Goal: Transaction & Acquisition: Purchase product/service

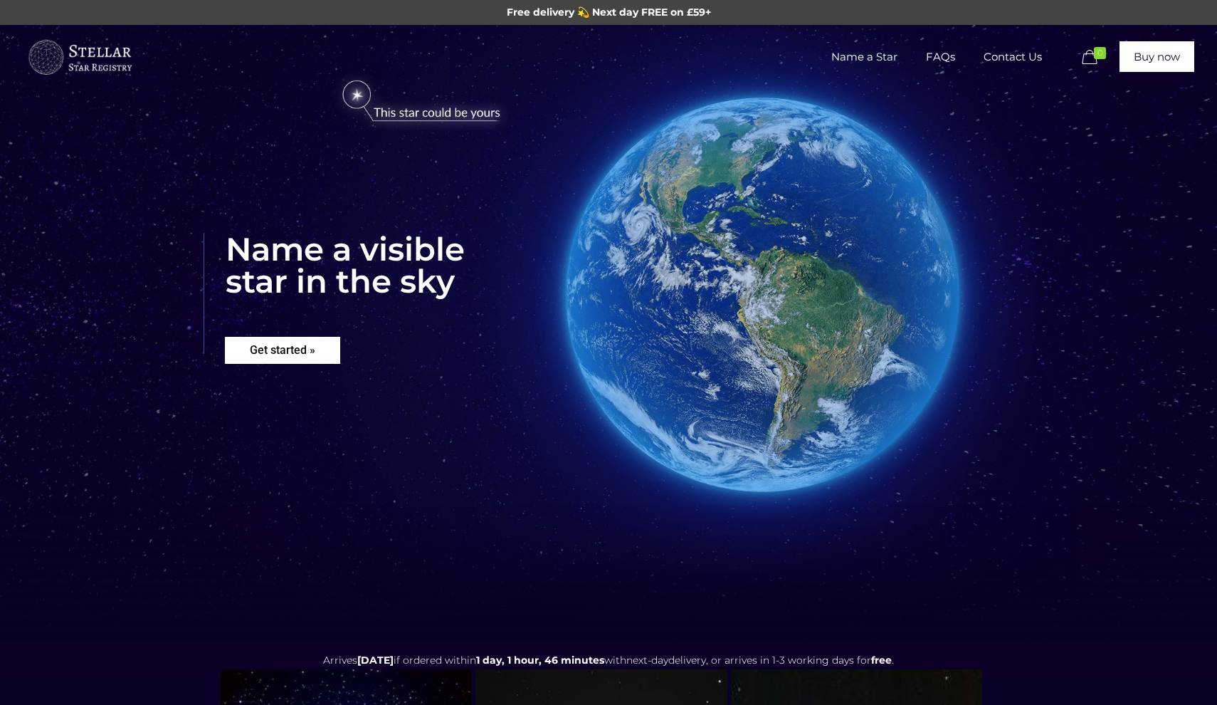
click at [288, 362] on rs-layer "Get started »" at bounding box center [282, 350] width 115 height 27
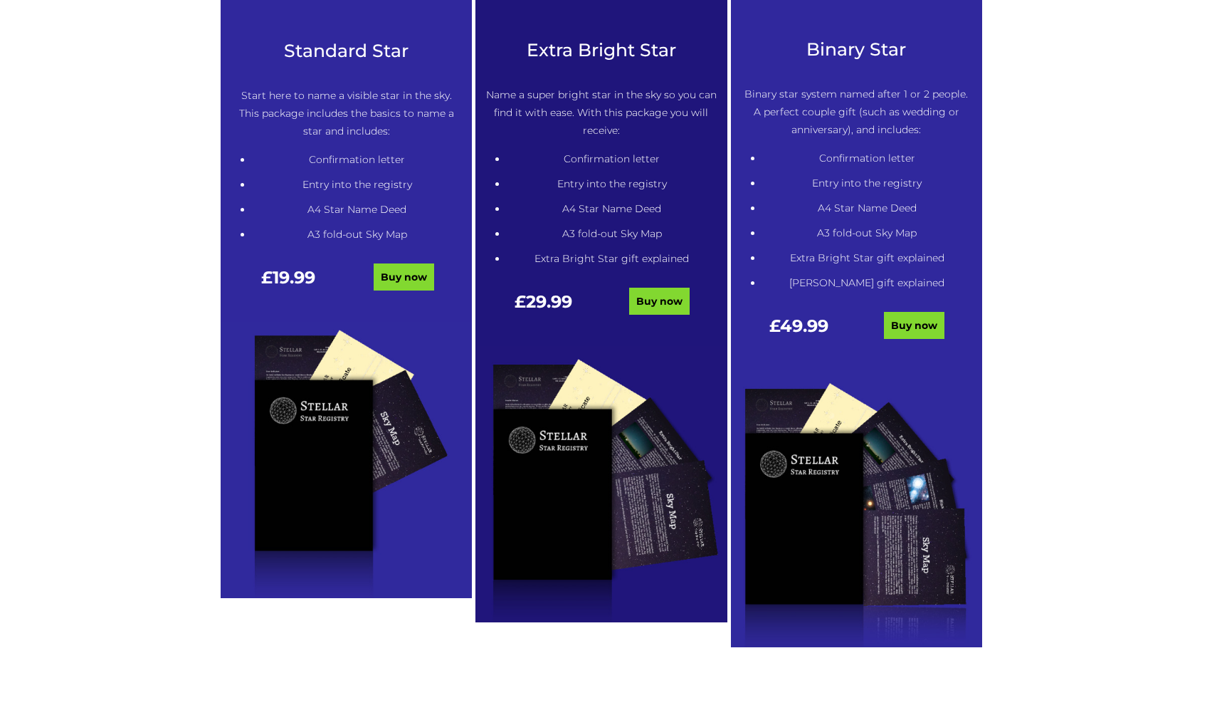
scroll to position [814, 0]
click at [396, 284] on link "Buy now" at bounding box center [404, 276] width 61 height 27
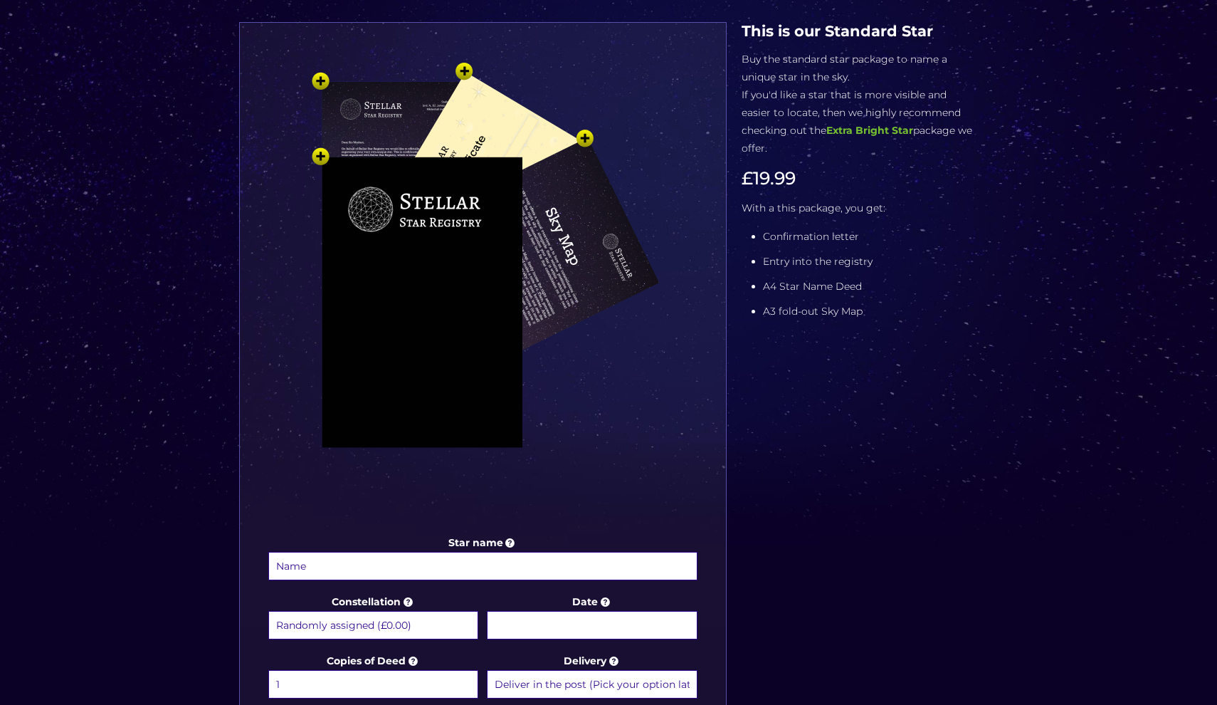
scroll to position [528, 0]
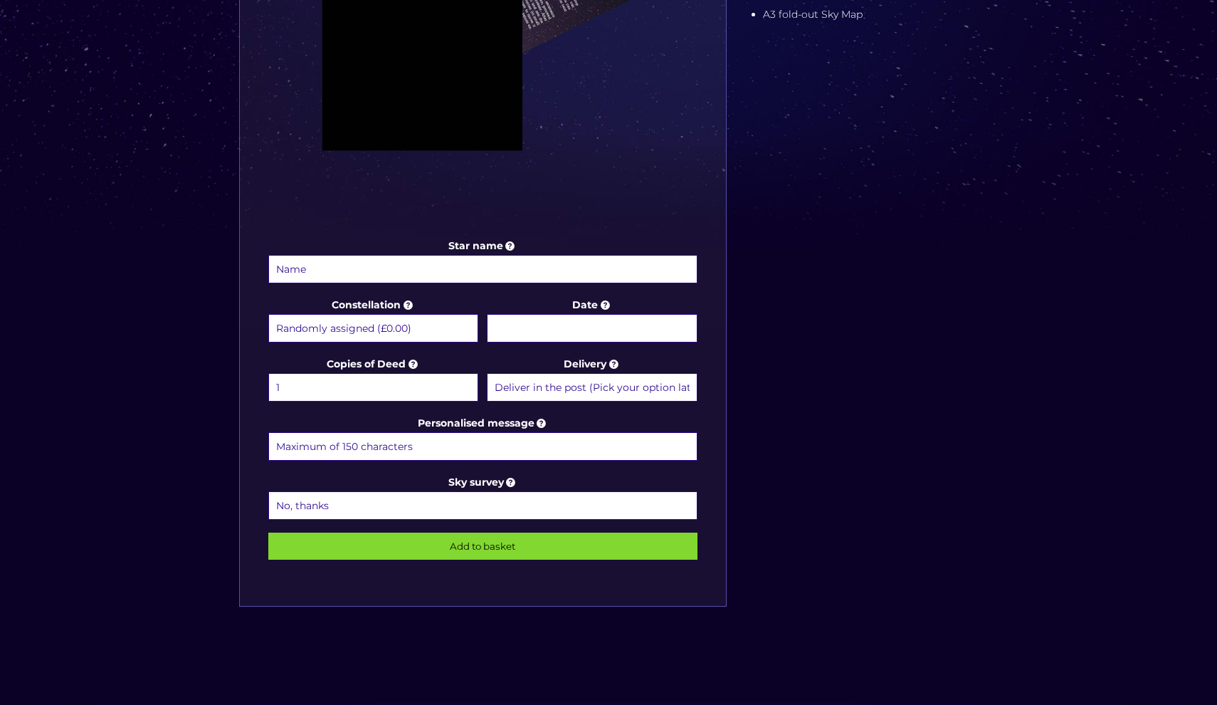
click at [369, 261] on input "Star name" at bounding box center [482, 269] width 429 height 28
type input "Yasmin Khalil"
click at [542, 331] on input "Date" at bounding box center [592, 328] width 210 height 28
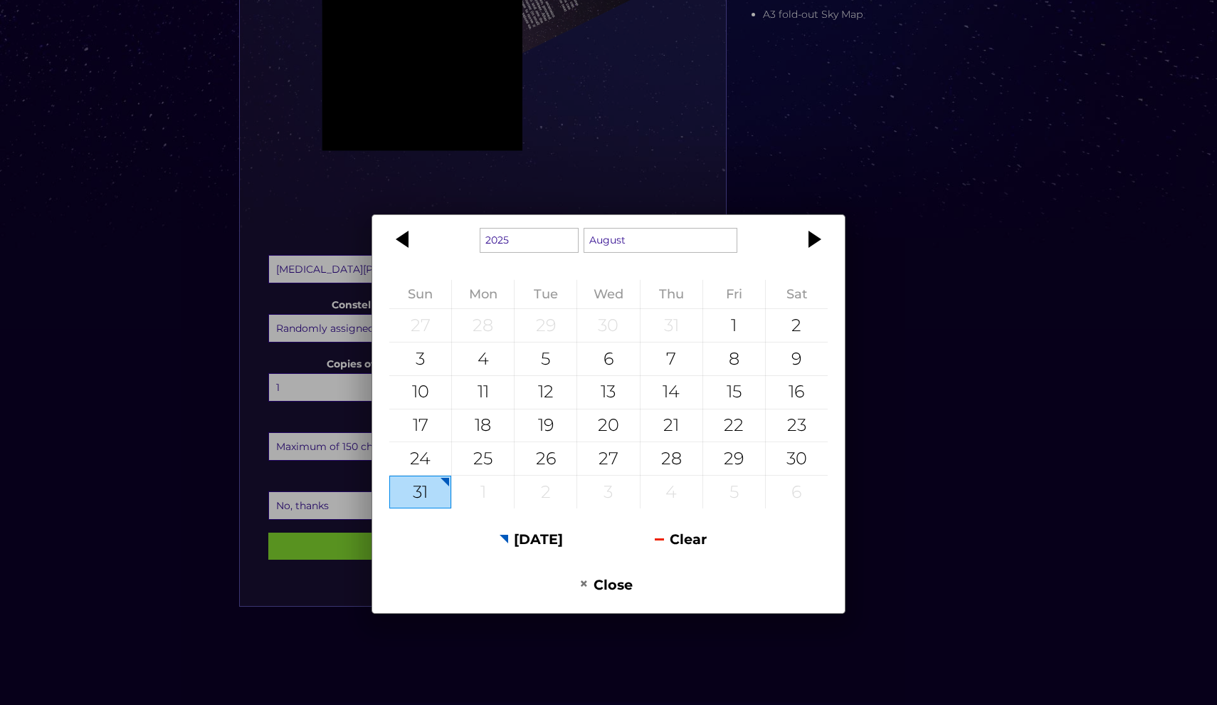
click at [639, 205] on div "1925 1926 1927 1928 1929 1930 1931 1932 1933 1934 1935 1936 1937 1938 1939 1940…" at bounding box center [608, 352] width 1217 height 705
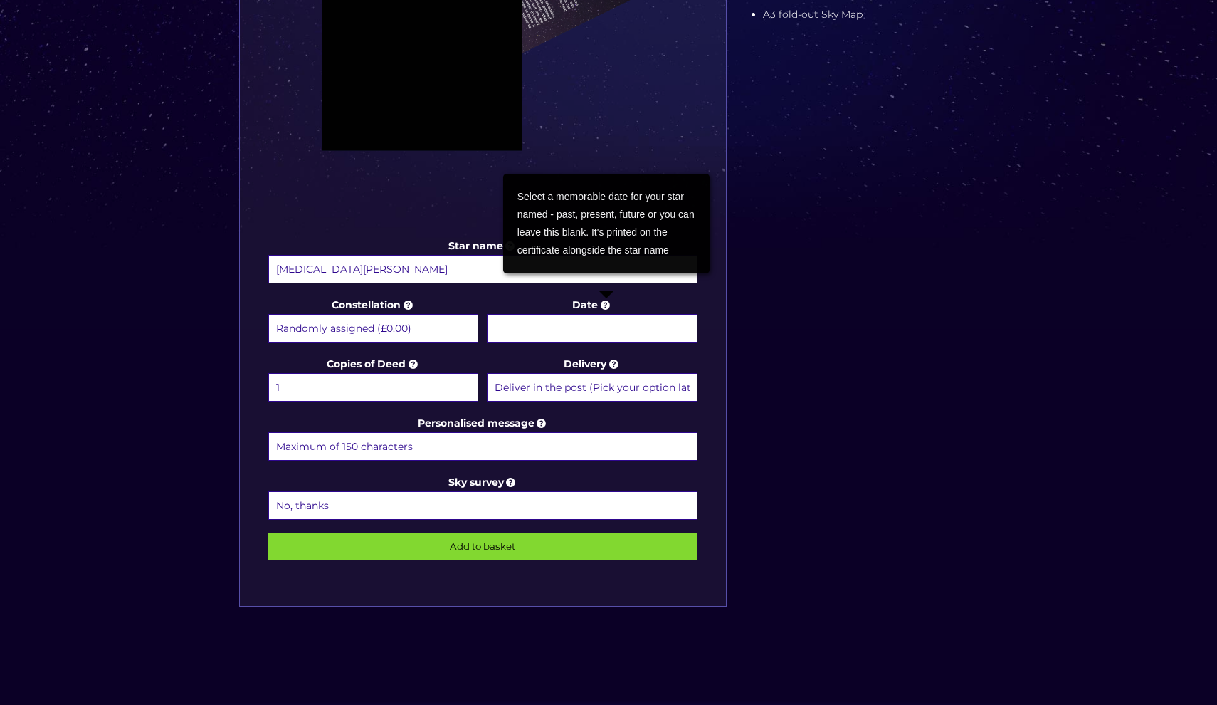
click at [608, 329] on input "Date" at bounding box center [592, 328] width 210 height 28
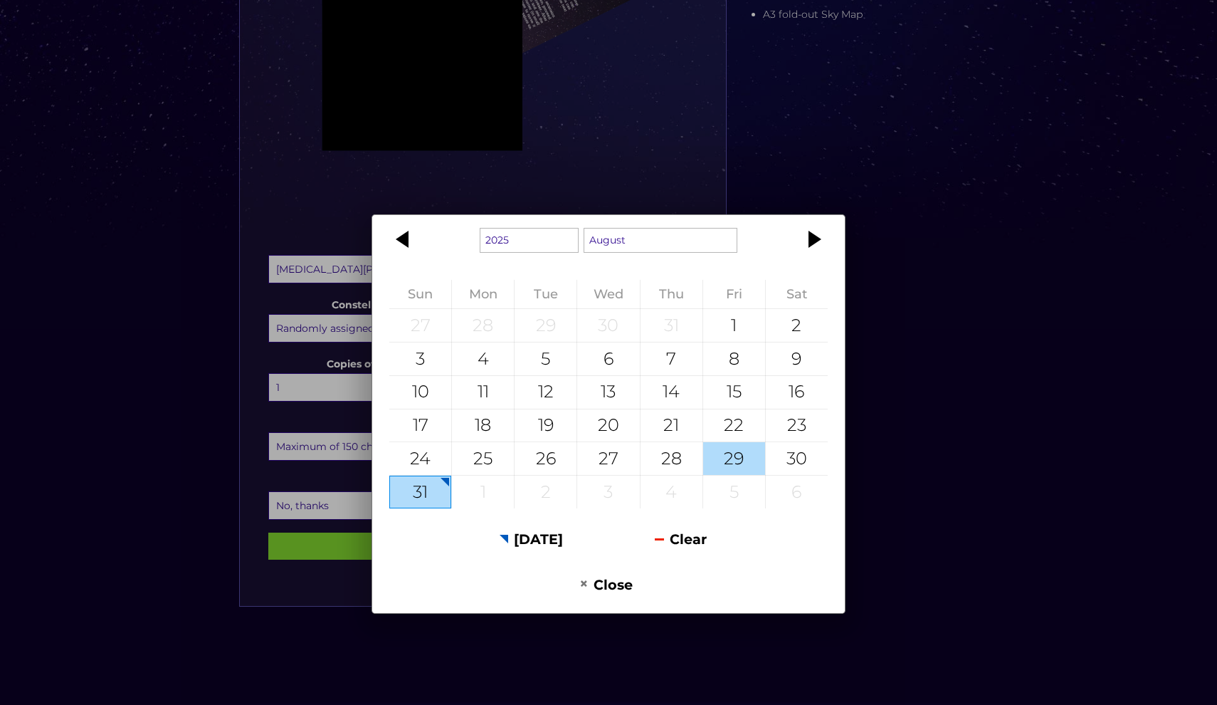
click at [746, 457] on div "29" at bounding box center [734, 458] width 62 height 33
type input "[DATE]"
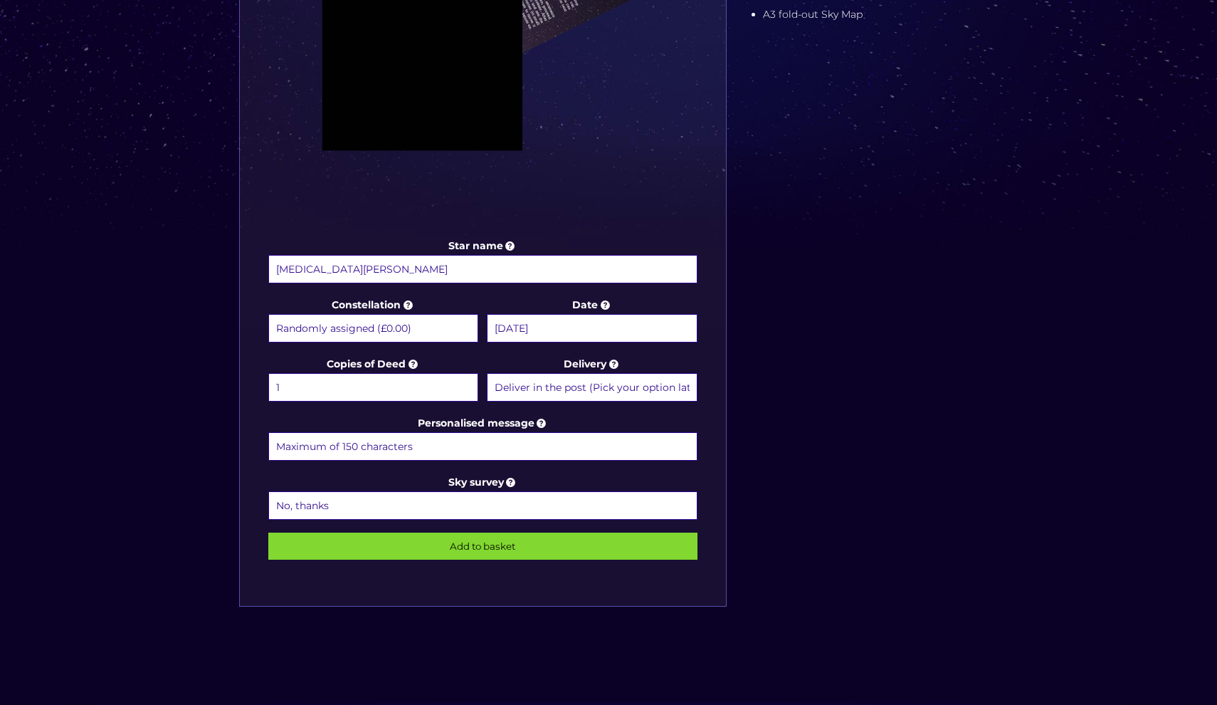
select select "Deliver in the post and by Email (within 1 hour) (+£4.99)"
click at [527, 442] on input "Personalised message" at bounding box center [482, 446] width 429 height 28
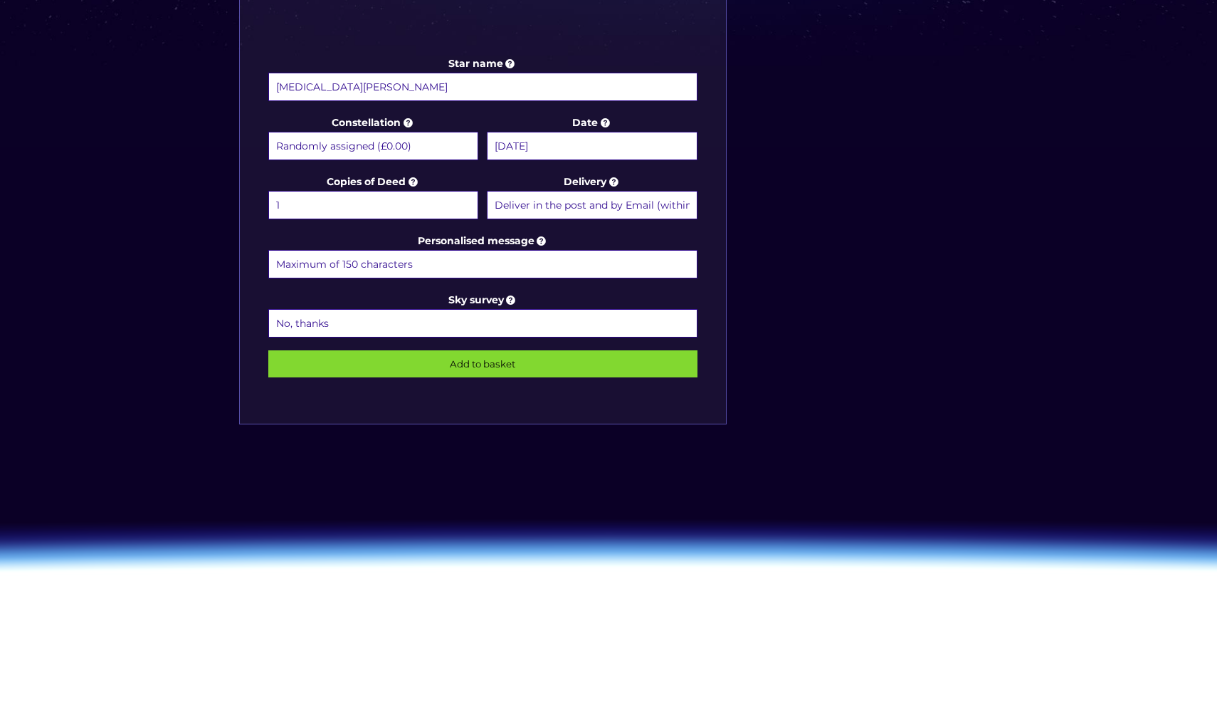
scroll to position [715, 0]
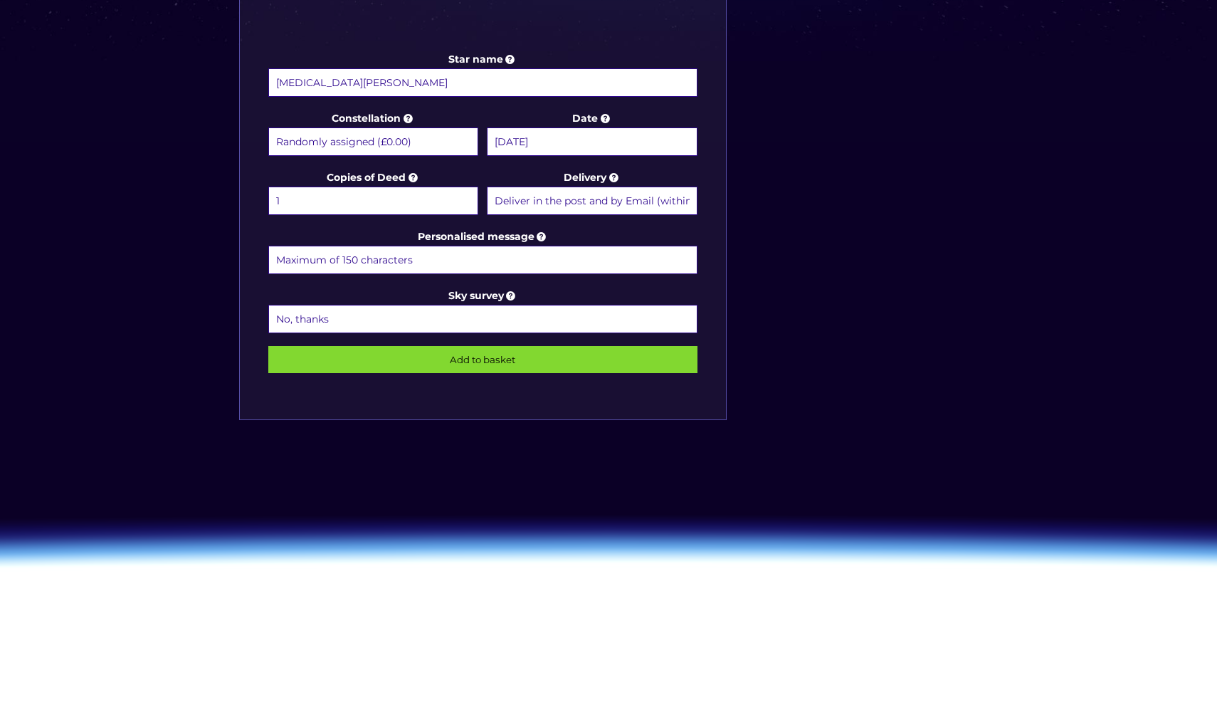
click at [428, 265] on input "Personalised message" at bounding box center [482, 260] width 429 height 28
paste input "Just like this star, my love for you shines endlessly. I’m forever grateful the…"
drag, startPoint x: 661, startPoint y: 260, endPoint x: 560, endPoint y: 261, distance: 100.4
click at [566, 256] on input "Just like this star, my love for you shines endlessly. I’m forever grateful the…" at bounding box center [482, 260] width 429 height 28
click at [591, 263] on input "Just like this star, my love for you shines endlessly. I’m forever grateful the…" at bounding box center [482, 260] width 429 height 28
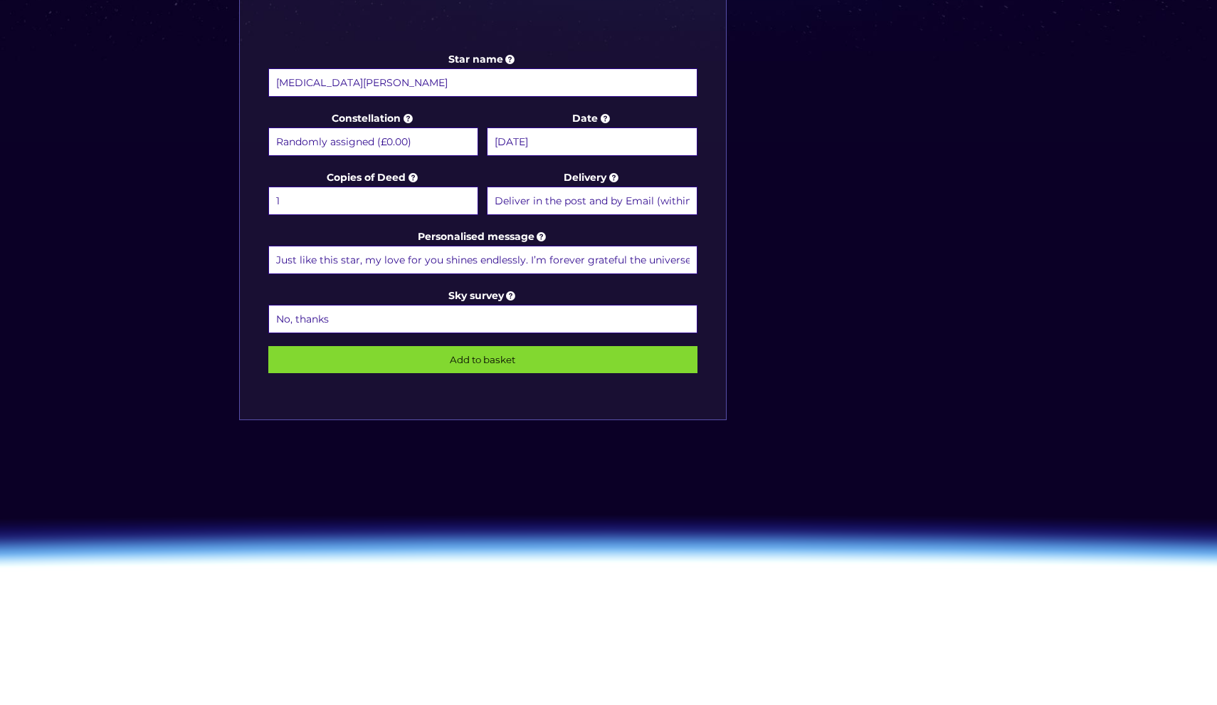
click at [562, 256] on input "Just like this star, my love for you shines endlessly. I’m forever grateful the…" at bounding box center [482, 260] width 429 height 28
drag, startPoint x: 525, startPoint y: 261, endPoint x: 732, endPoint y: 263, distance: 207.1
click at [682, 261] on input "Just like this star, my love for you shines endlessly. I’m forever grateful the…" at bounding box center [482, 260] width 429 height 28
type input "Just like this star, my love for you shines endlessly. I’m forever grateful the…"
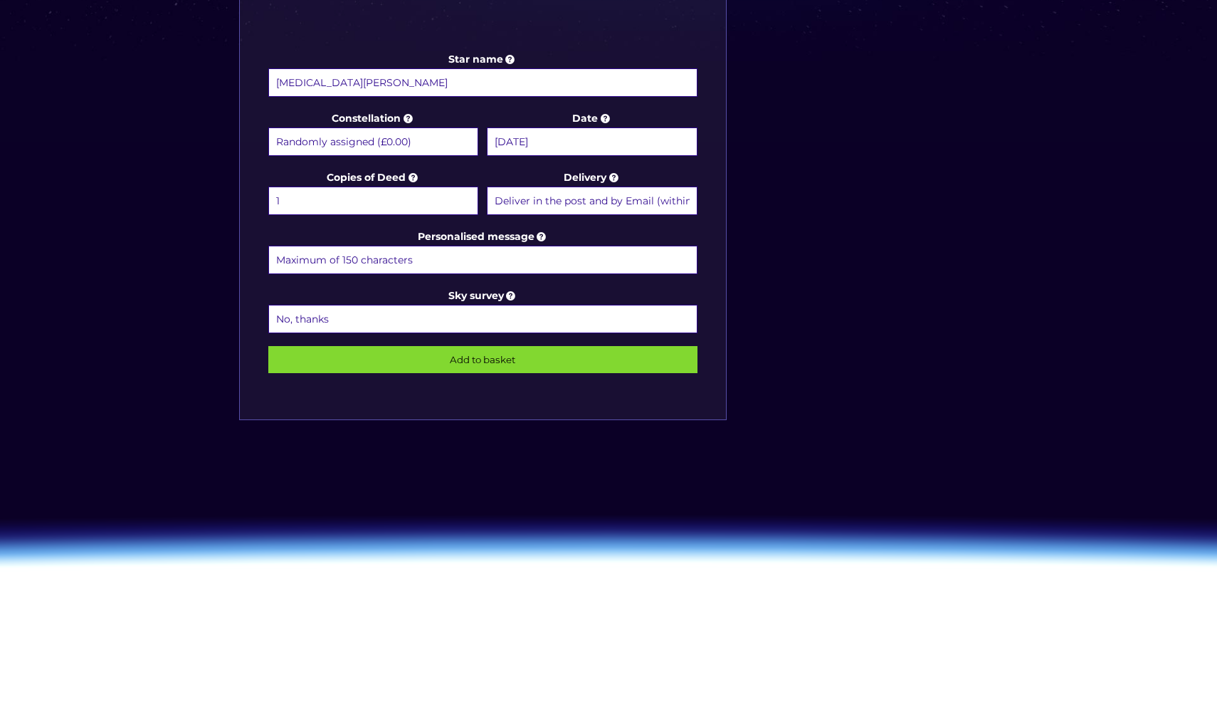
paste input "This star is a symbol of the brightness you carry. Forever thankful for you, my…"
click at [530, 260] on input "This star is a symbol of the brightness you carry. Forever thankful for you, my…" at bounding box center [482, 260] width 429 height 28
drag, startPoint x: 425, startPoint y: 257, endPoint x: 142, endPoint y: 241, distance: 283.8
click at [340, 257] on input "This star is a symbol of the brightness you carry. Forever thankful for you, my…" at bounding box center [482, 260] width 429 height 28
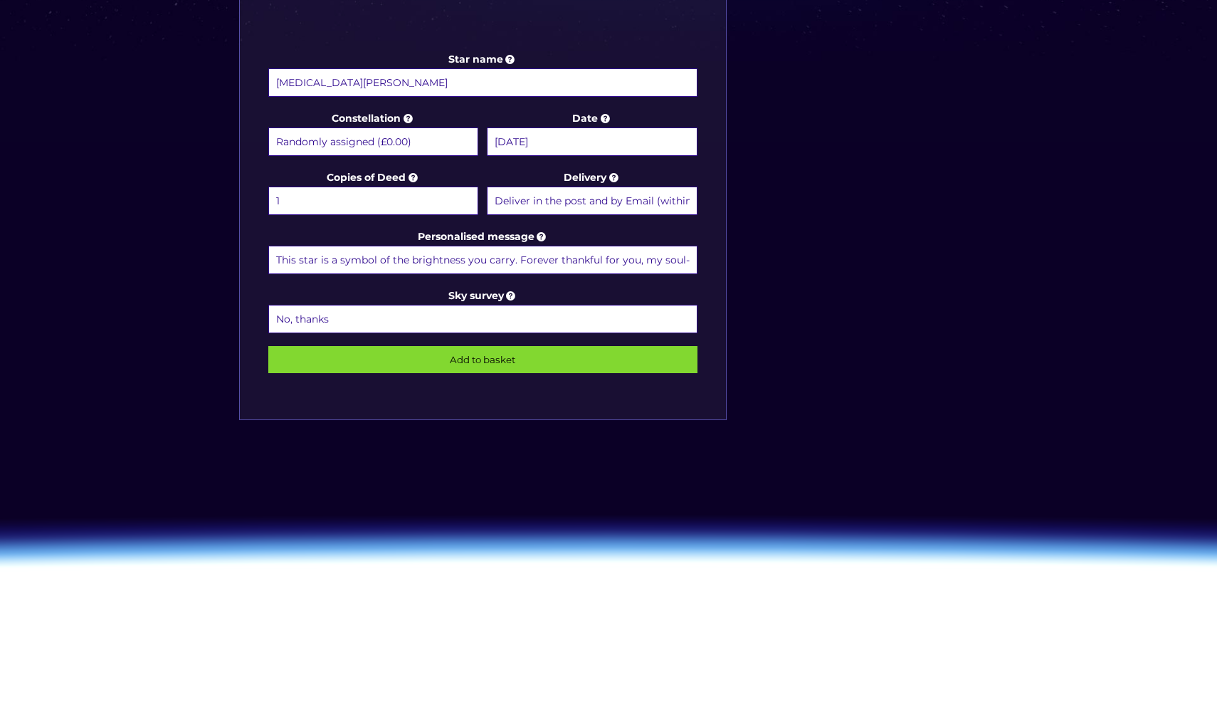
click at [512, 261] on input "This star is a symbol of the brightness you carry. Forever thankful for you, my…" at bounding box center [482, 260] width 429 height 28
drag, startPoint x: 513, startPoint y: 265, endPoint x: 242, endPoint y: 231, distance: 273.2
paste input "reminds me of how brightly you shine in my life"
drag, startPoint x: 559, startPoint y: 260, endPoint x: 752, endPoint y: 253, distance: 193.7
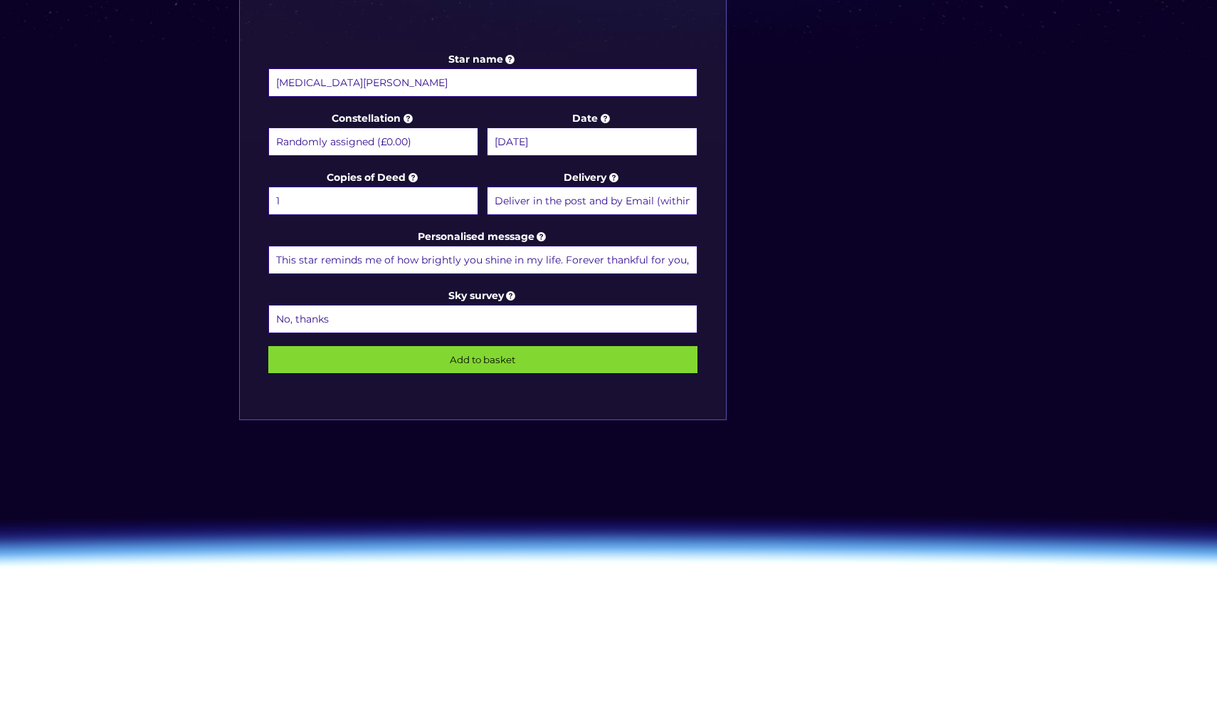
click at [632, 264] on input "This star reminds me of how brightly you shine in my life. Forever thankful for…" at bounding box center [482, 260] width 429 height 28
click at [532, 260] on input "This star reminds me of how brightly you shine in my life. Forever thankful for…" at bounding box center [482, 260] width 429 height 28
drag, startPoint x: 609, startPoint y: 258, endPoint x: 720, endPoint y: 264, distance: 111.2
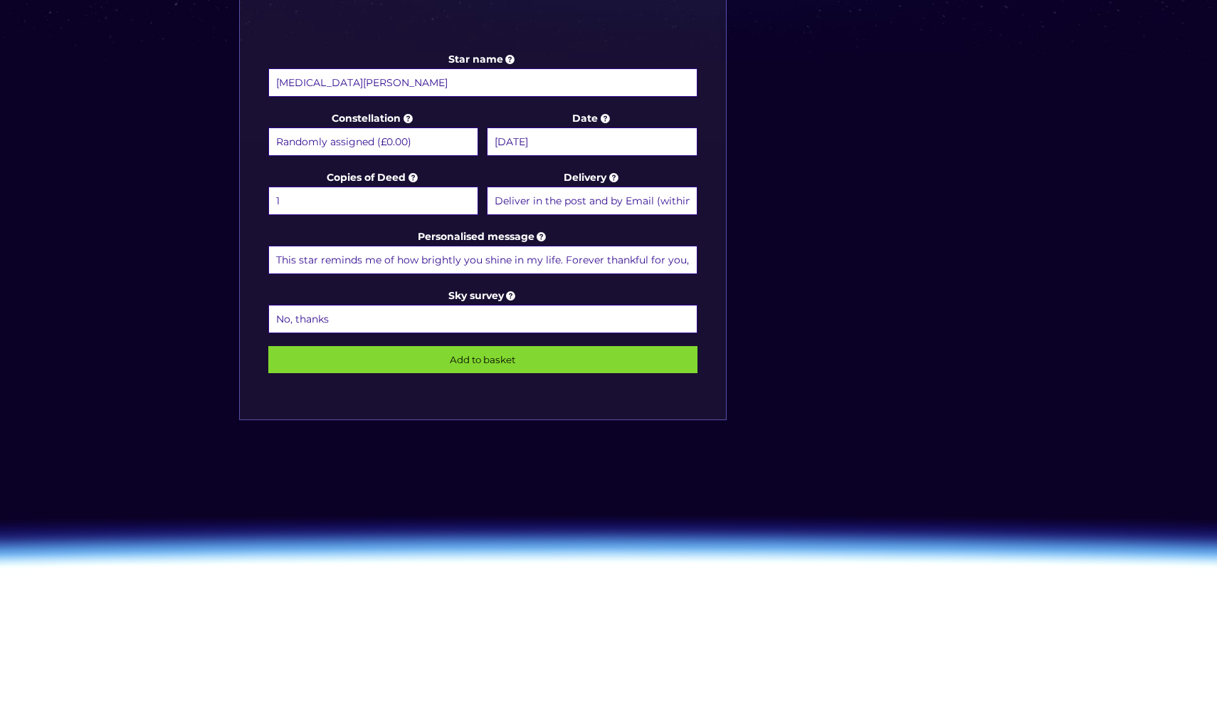
click at [651, 256] on input "This star reminds me of how brightly you shine in my life. Forever thankful for…" at bounding box center [482, 260] width 429 height 28
type input "This star reminds me of how brightly you shine in my life. Forever thankful for…"
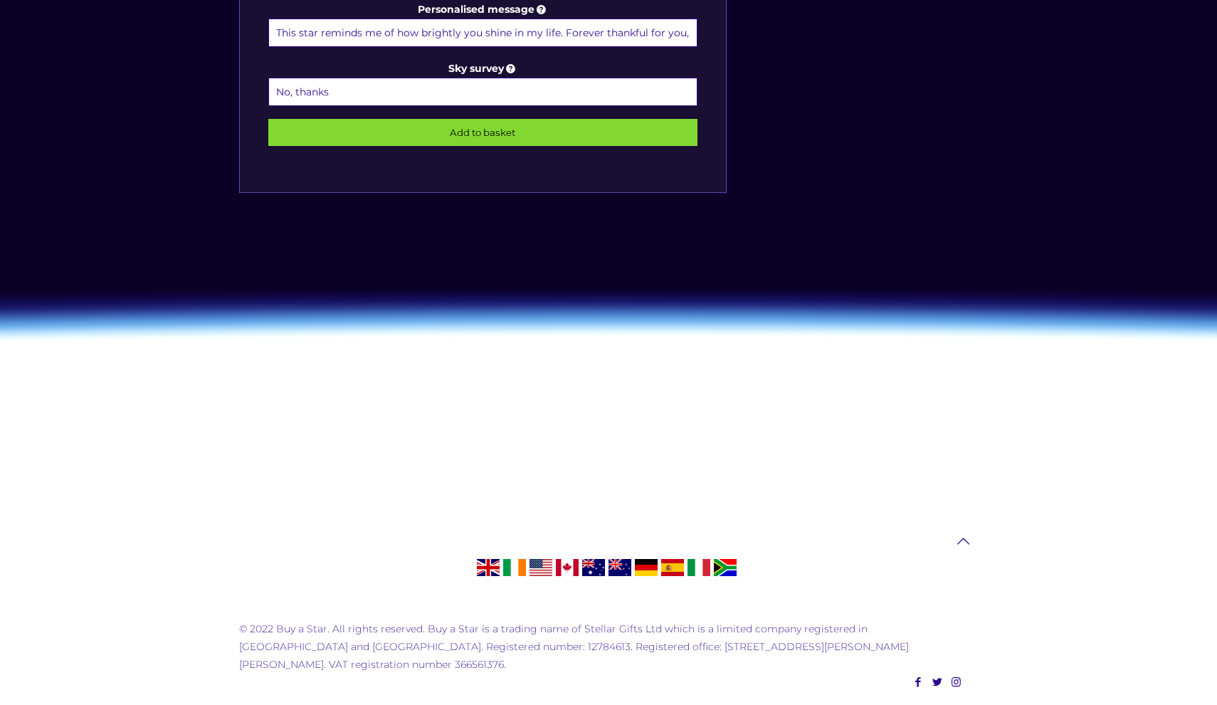
scroll to position [941, 0]
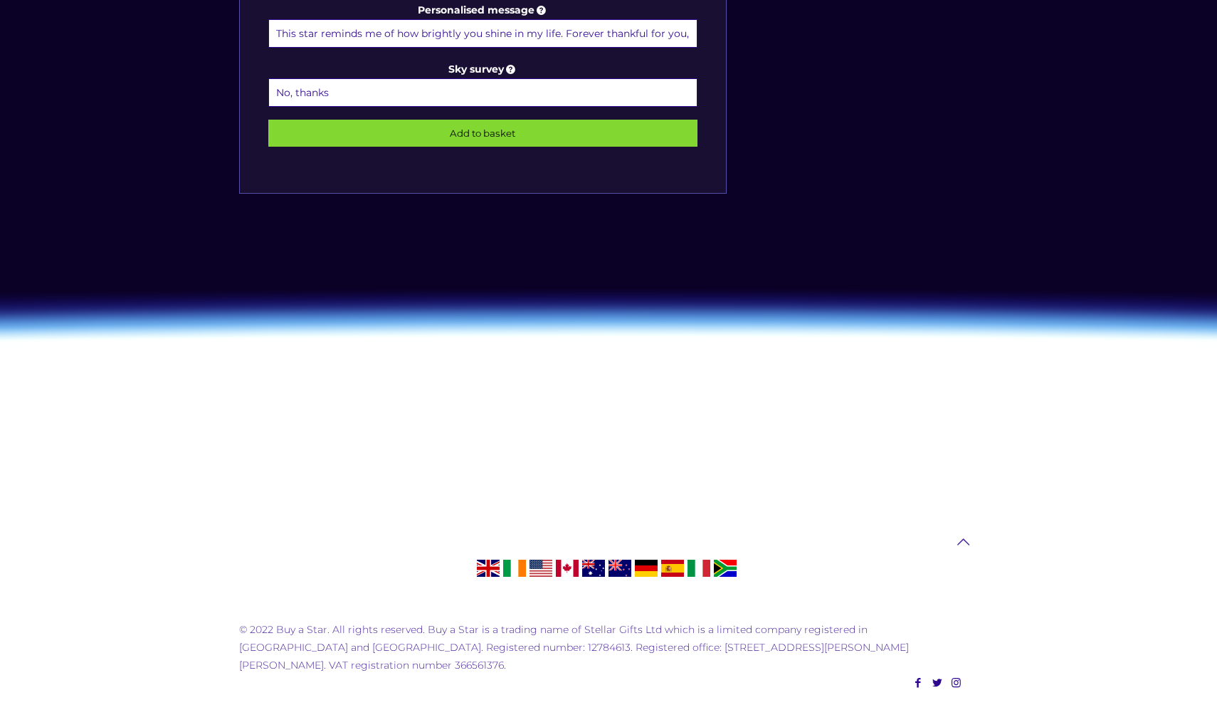
click at [503, 138] on input "Add to basket" at bounding box center [482, 133] width 429 height 27
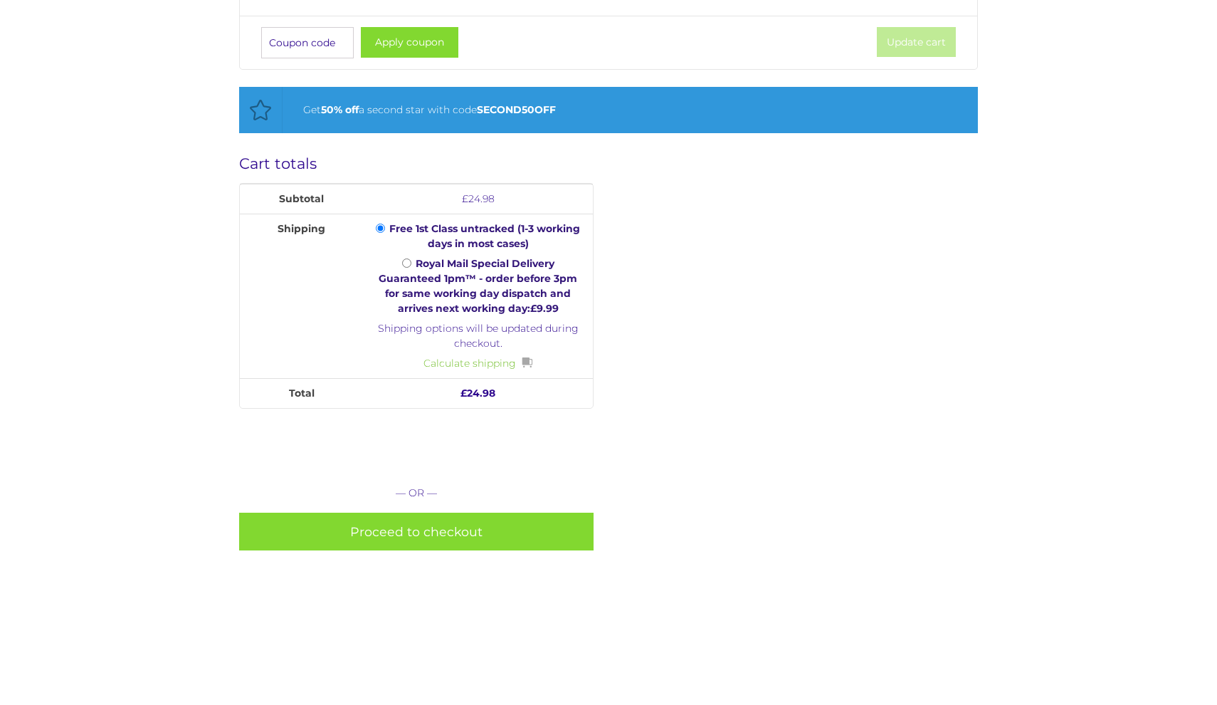
scroll to position [288, 0]
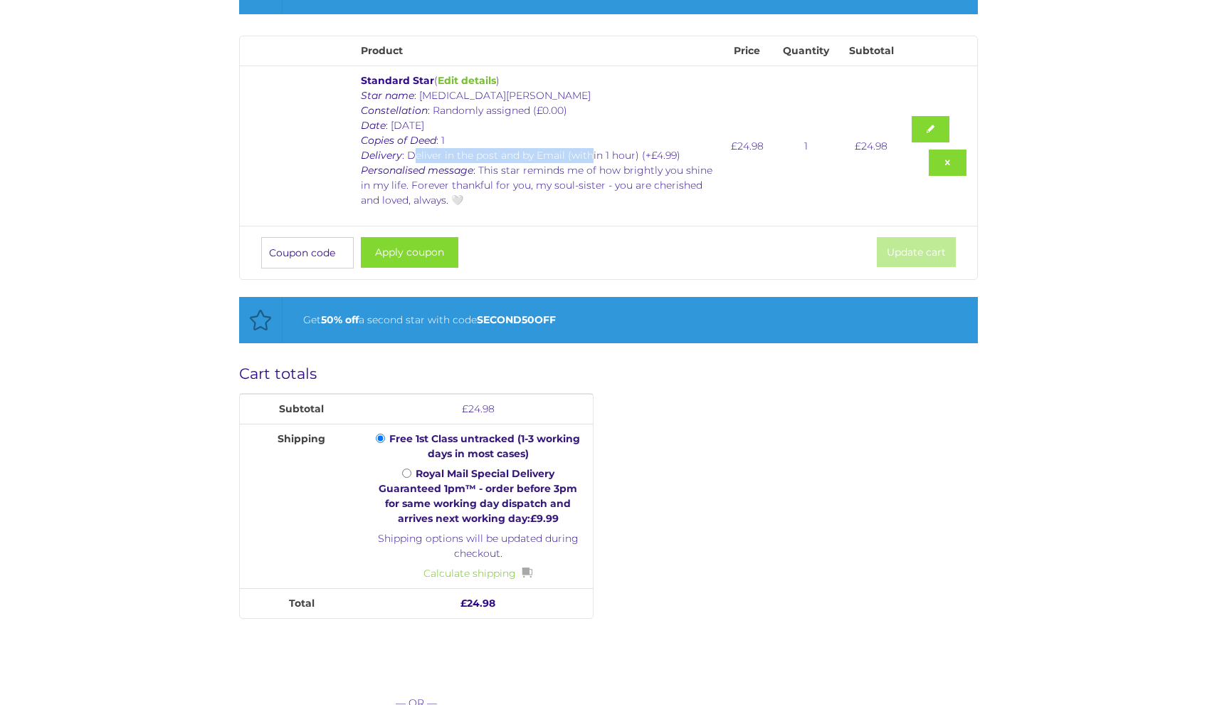
drag, startPoint x: 411, startPoint y: 159, endPoint x: 590, endPoint y: 153, distance: 178.8
click at [590, 153] on p "Star name : Yasmin Khalil Constellation : Randomly assigned (£0.00) Date : 29 A…" at bounding box center [539, 148] width 356 height 120
click at [593, 157] on p "Star name : Yasmin Khalil Constellation : Randomly assigned (£0.00) Date : 29 A…" at bounding box center [539, 148] width 356 height 120
drag, startPoint x: 481, startPoint y: 169, endPoint x: 566, endPoint y: 162, distance: 85.0
click at [566, 162] on p "Star name : Yasmin Khalil Constellation : Randomly assigned (£0.00) Date : 29 A…" at bounding box center [539, 148] width 356 height 120
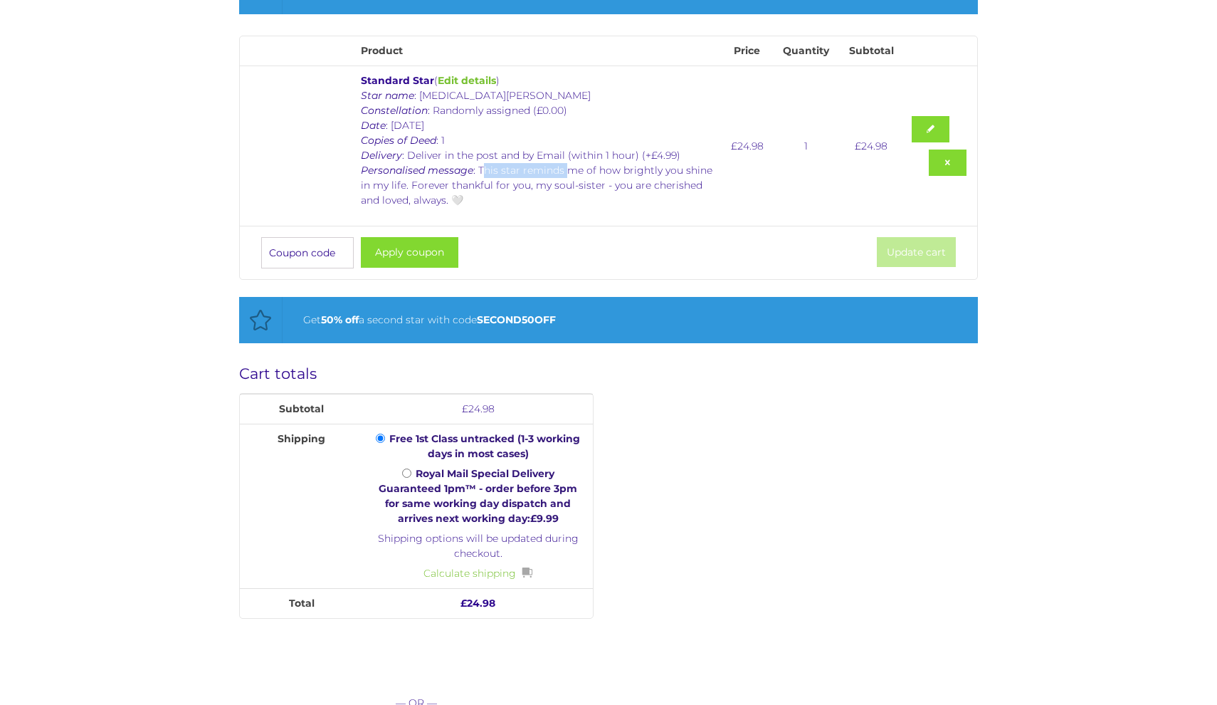
click at [584, 180] on p "Star name : Yasmin Khalil Constellation : Randomly assigned (£0.00) Date : 29 A…" at bounding box center [539, 148] width 356 height 120
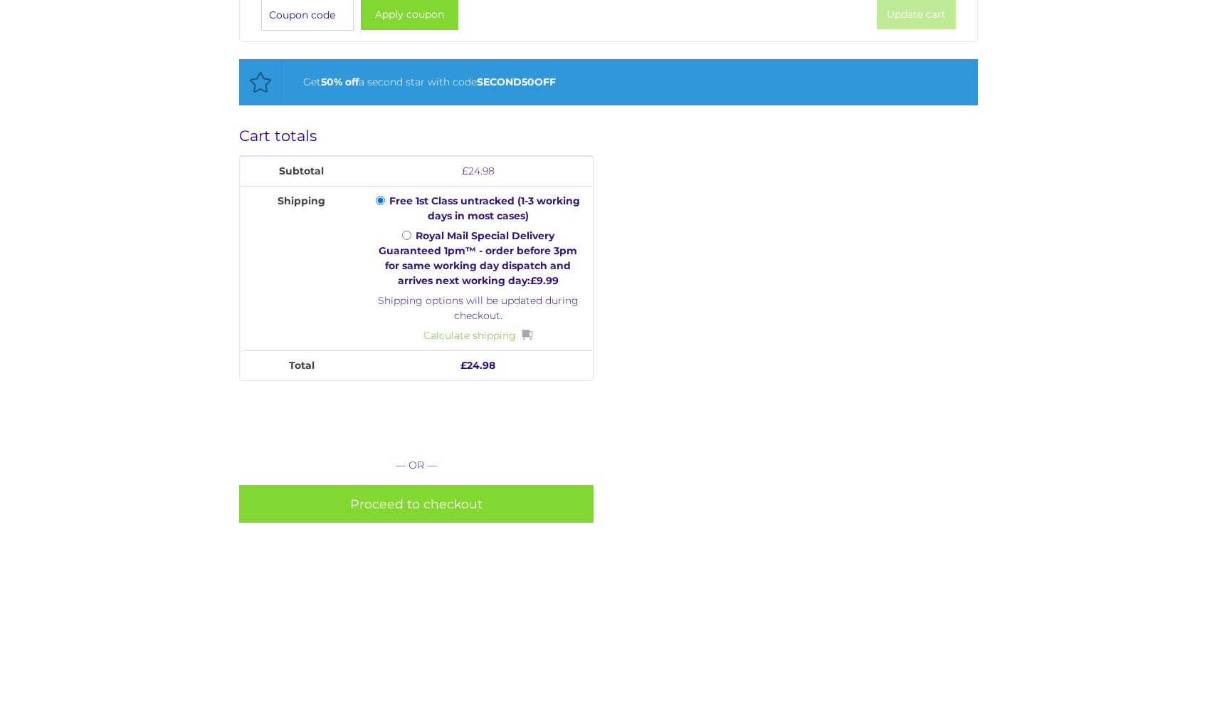
scroll to position [547, 0]
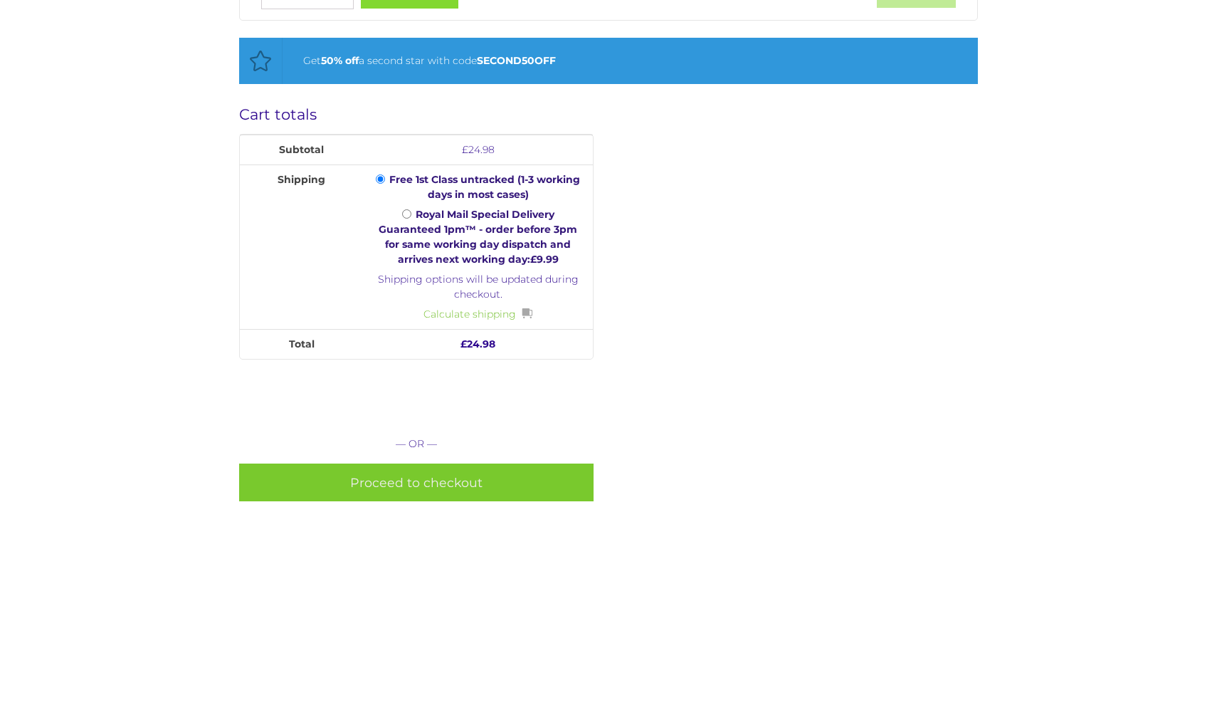
click at [470, 471] on link "Proceed to checkout" at bounding box center [416, 482] width 355 height 38
click at [366, 488] on link "Proceed to checkout" at bounding box center [416, 482] width 355 height 38
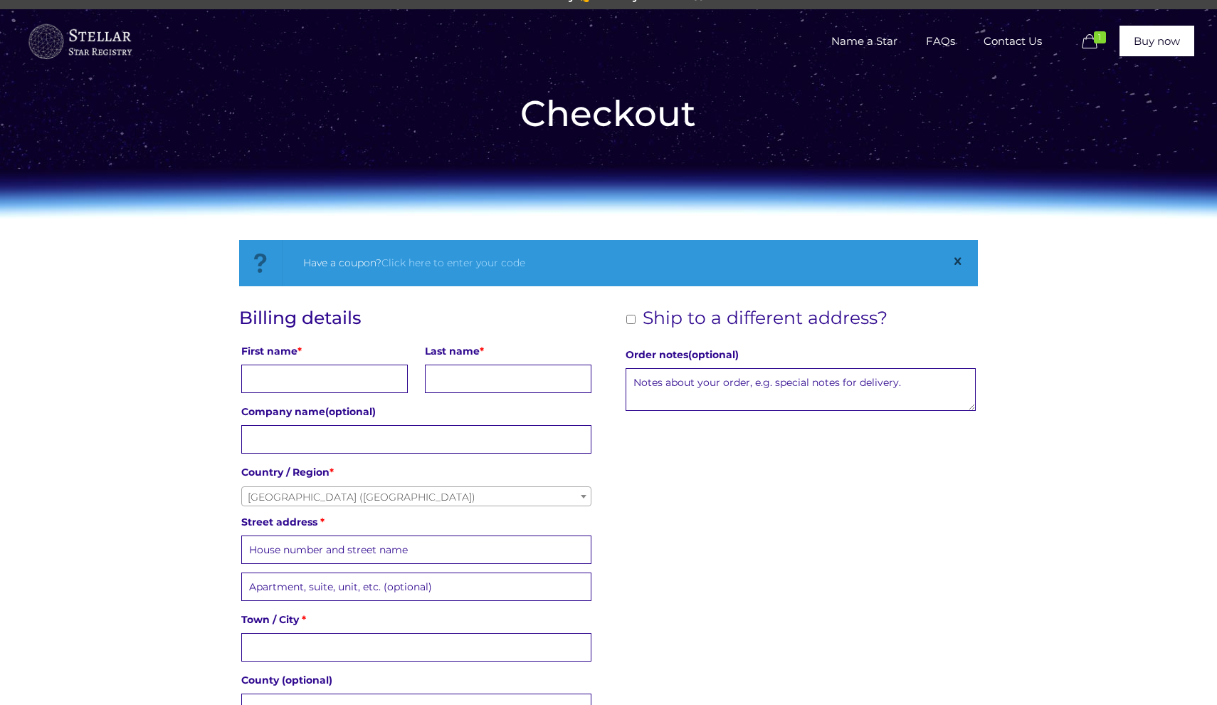
scroll to position [58, 0]
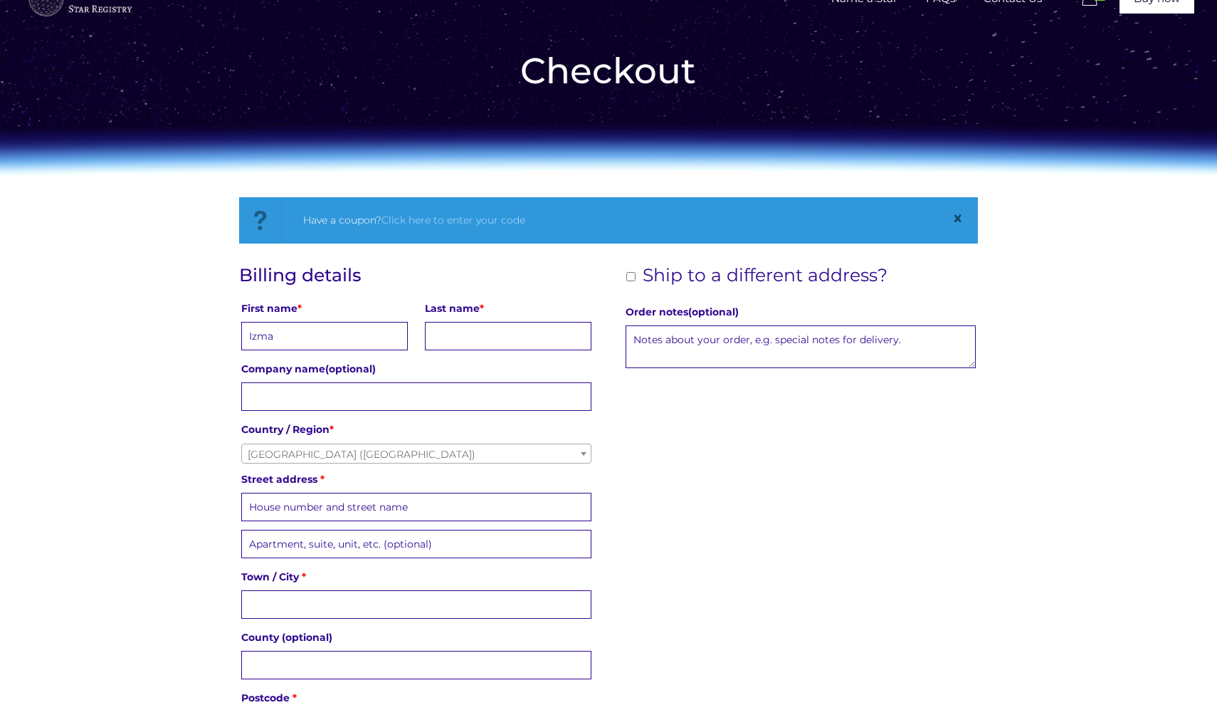
type input "Izma"
type input "Iqbal"
type input "Flat 142 Curlew Court"
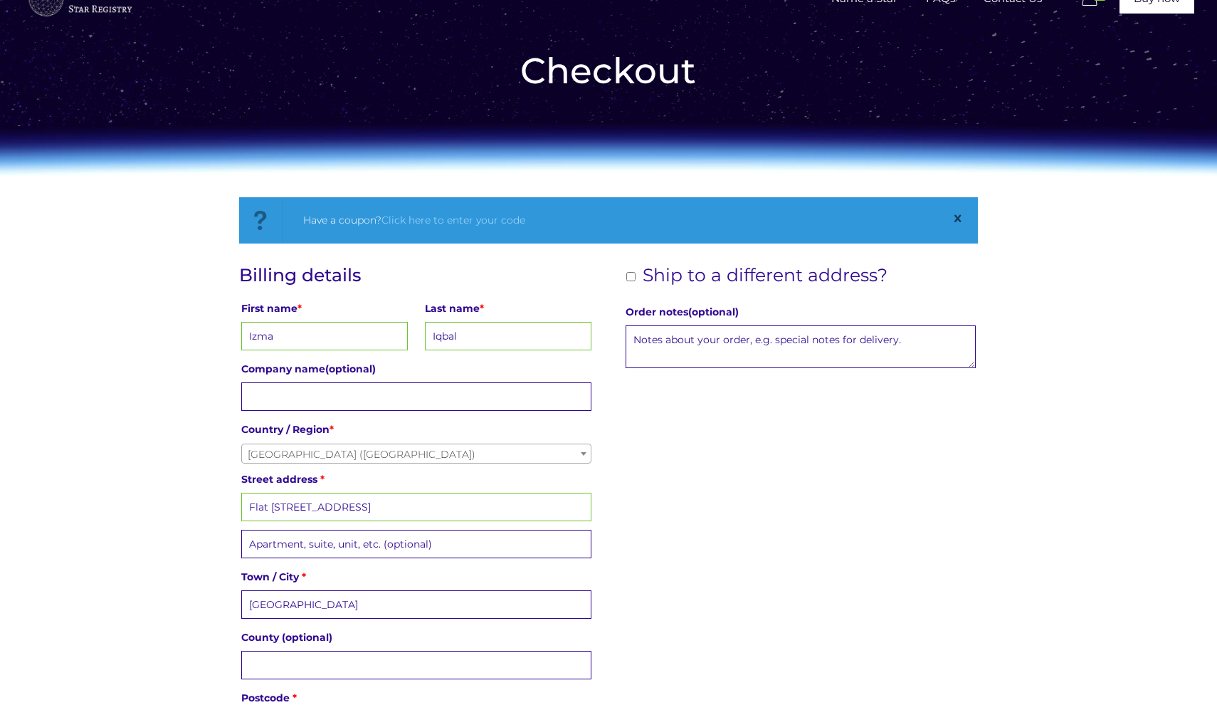
type input "London"
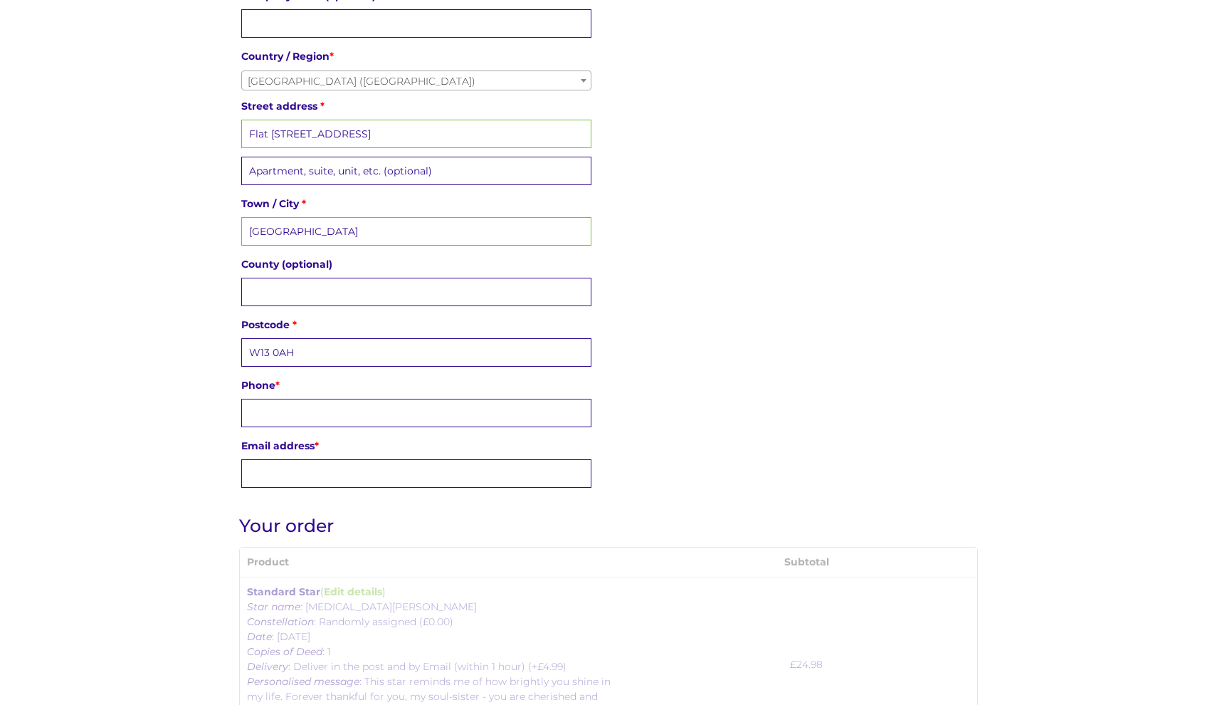
type input "W13 0AH"
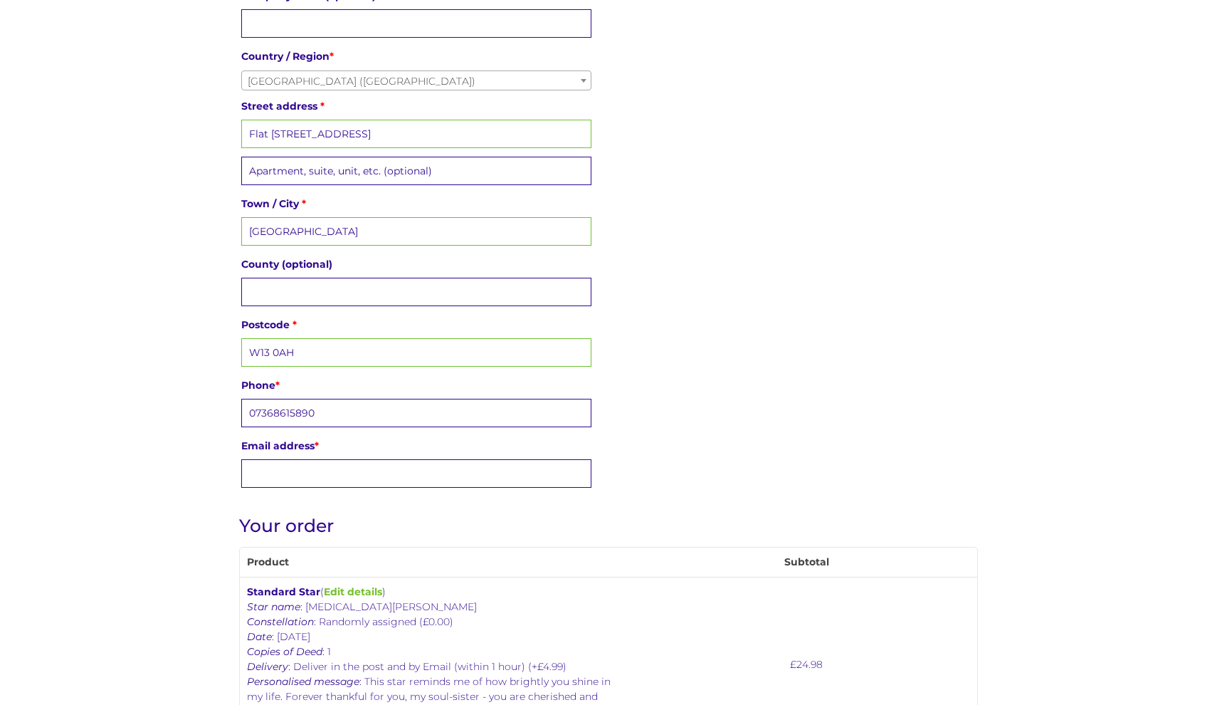
type input "07368615890"
click at [394, 489] on p "Email address *" at bounding box center [416, 461] width 355 height 56
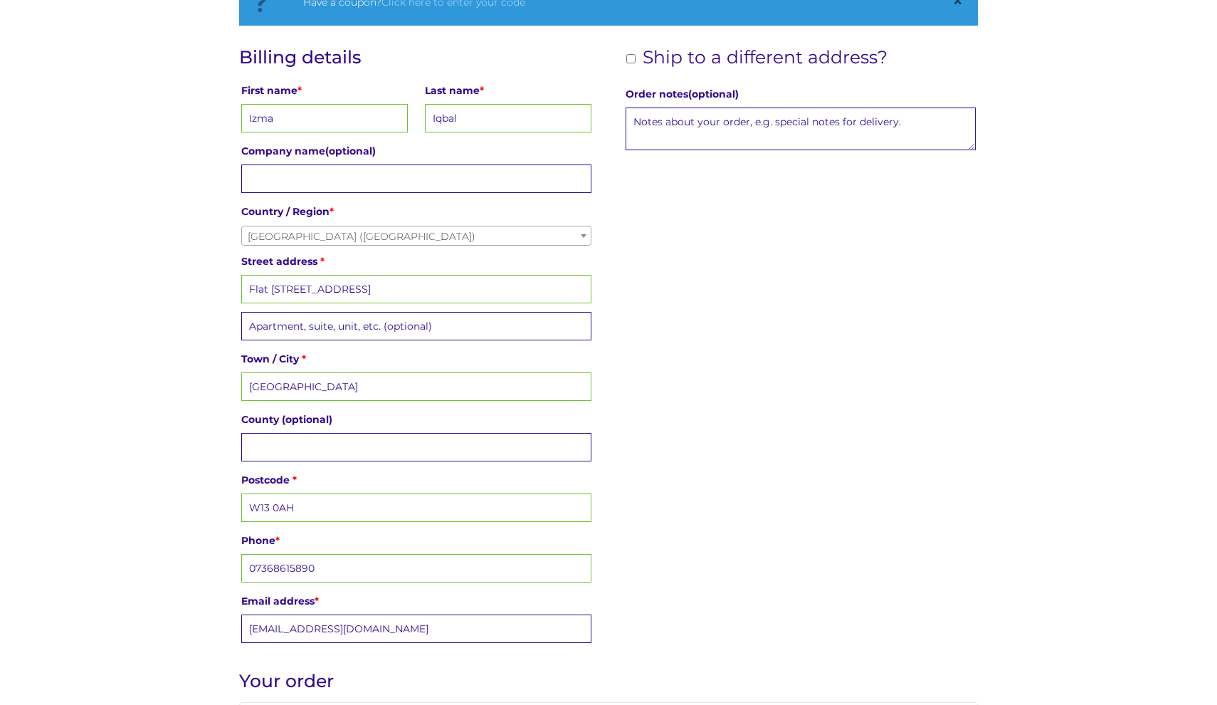
scroll to position [275, 0]
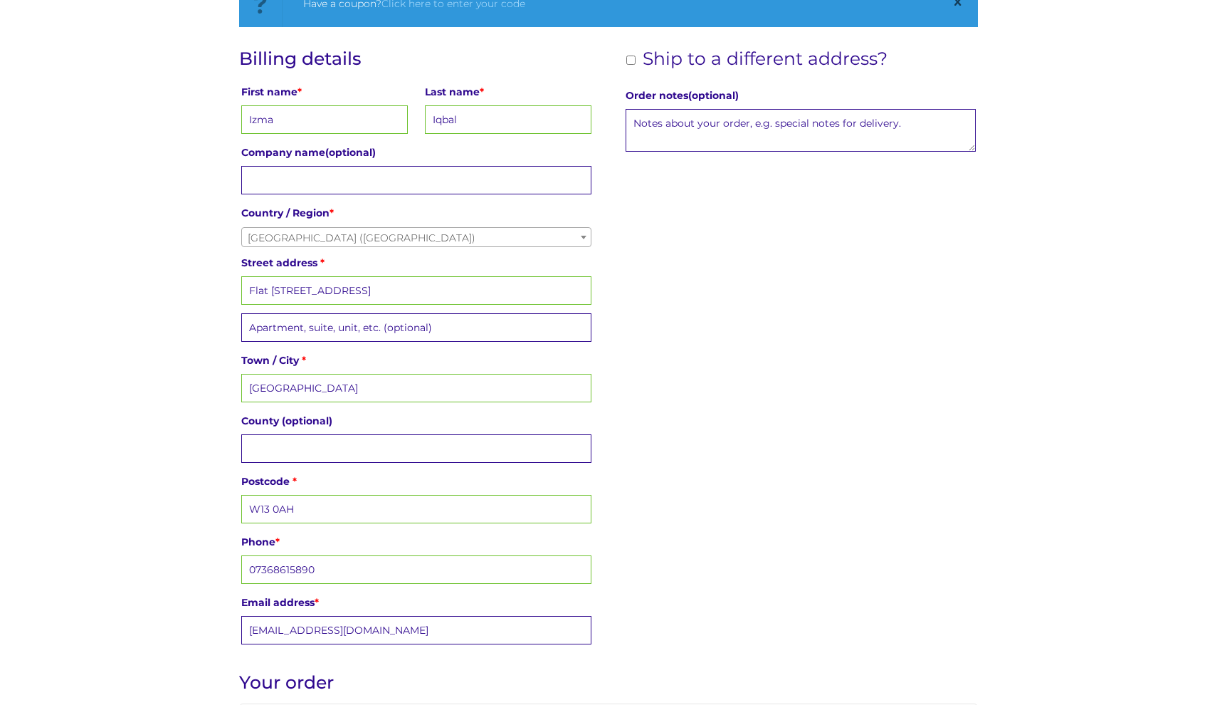
type input "izmaiqbal96@gmail.com"
click at [423, 243] on span "United Kingdom (UK)" at bounding box center [416, 238] width 349 height 20
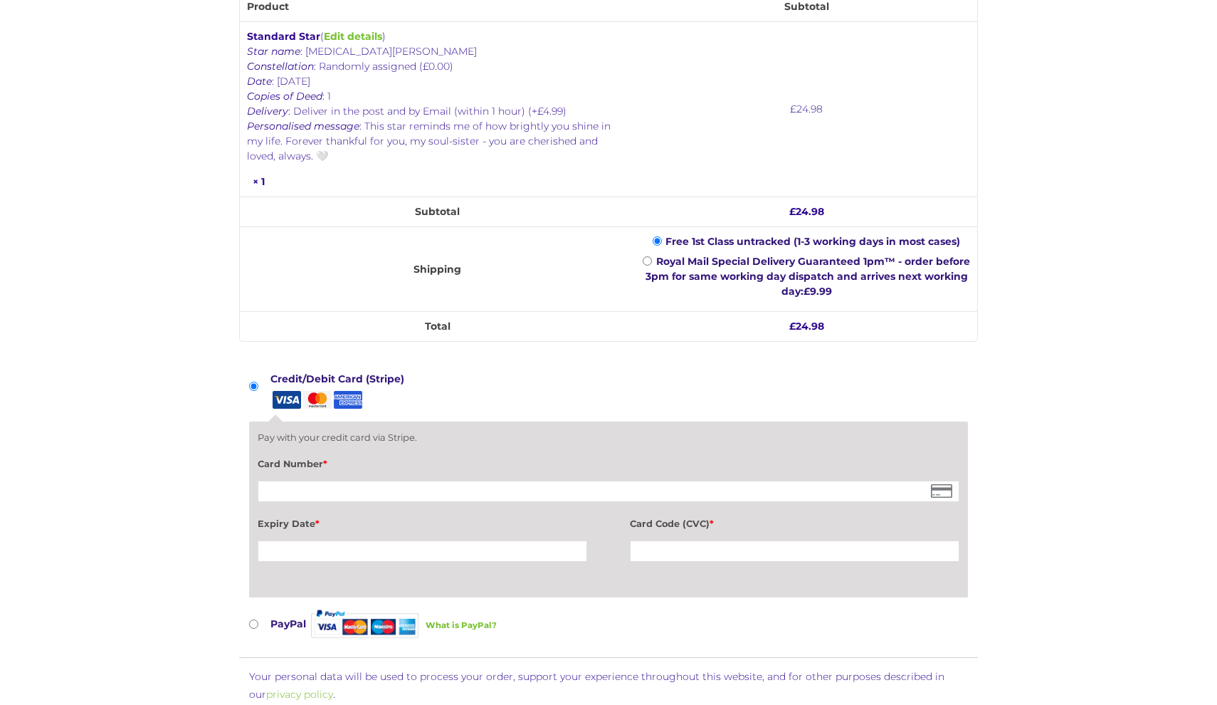
scroll to position [988, 0]
click at [430, 503] on div "Card Number *" at bounding box center [608, 478] width 701 height 51
click at [430, 482] on div at bounding box center [608, 489] width 701 height 21
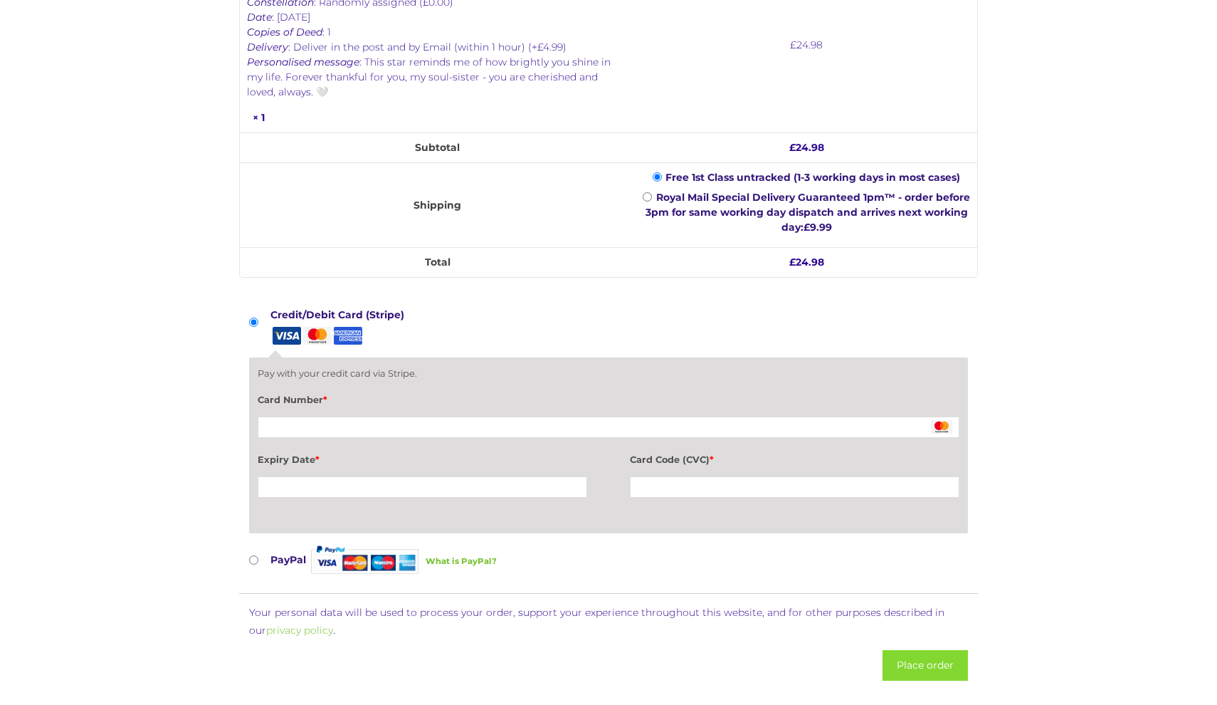
scroll to position [1083, 0]
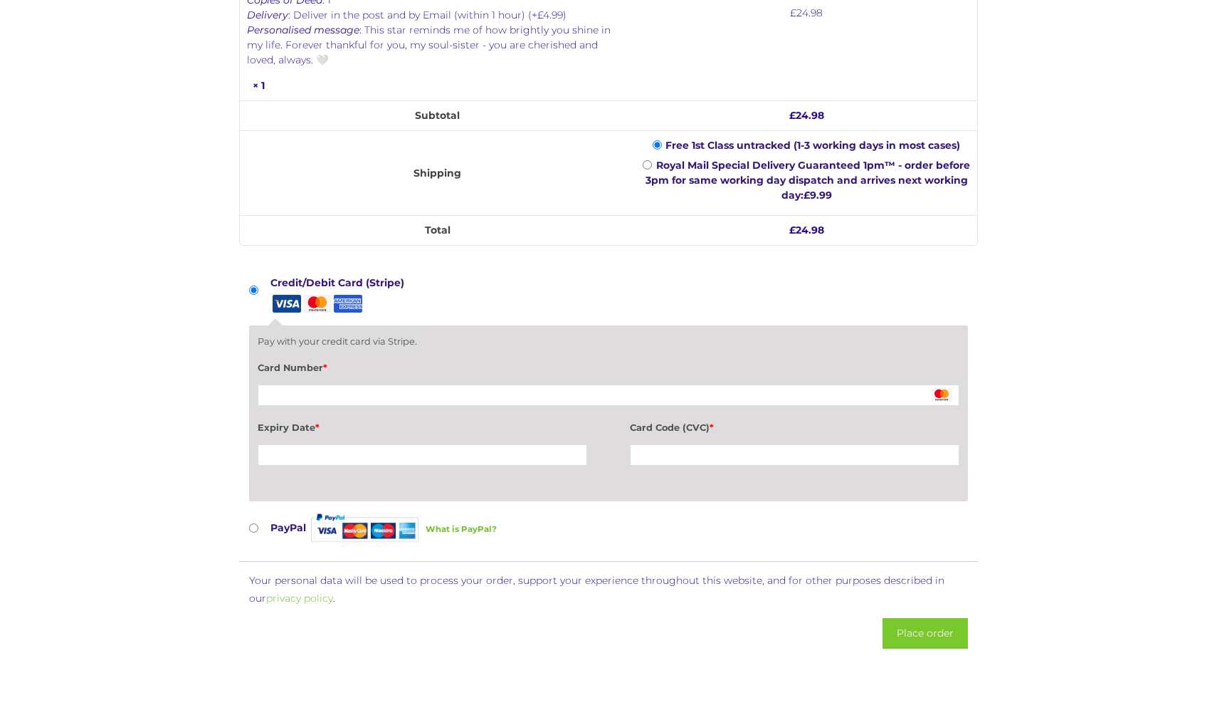
click at [930, 638] on button "Place order" at bounding box center [925, 633] width 85 height 31
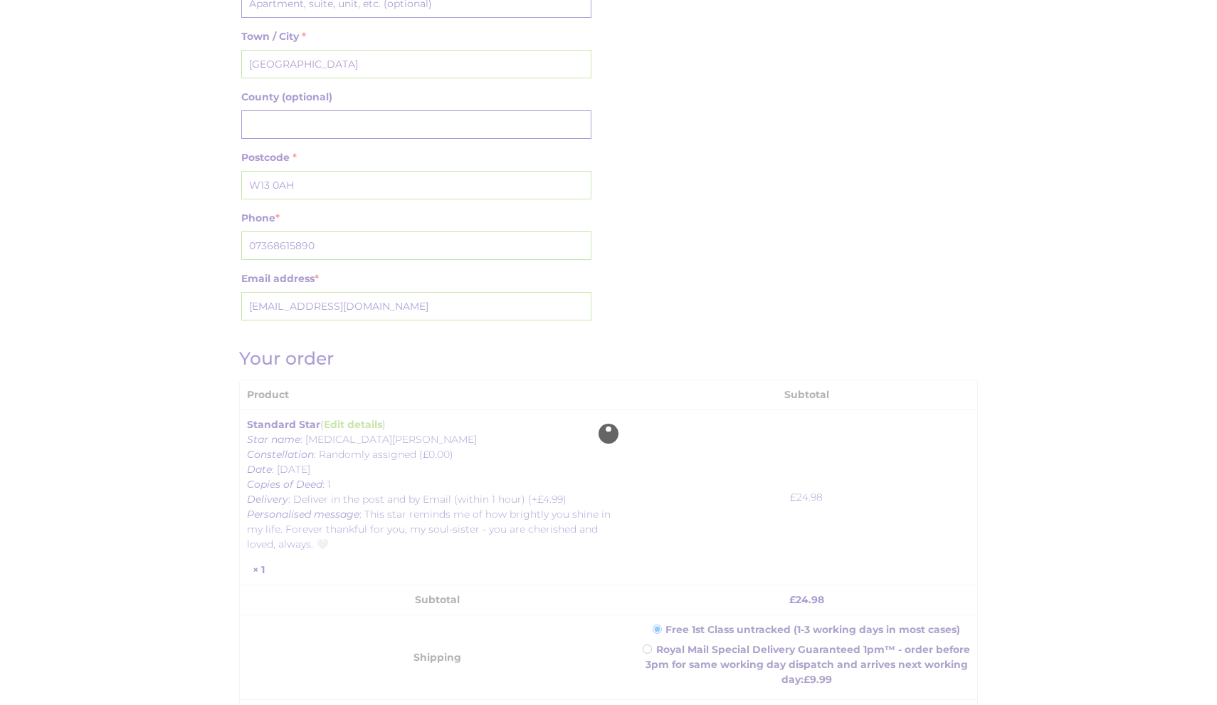
scroll to position [598, 0]
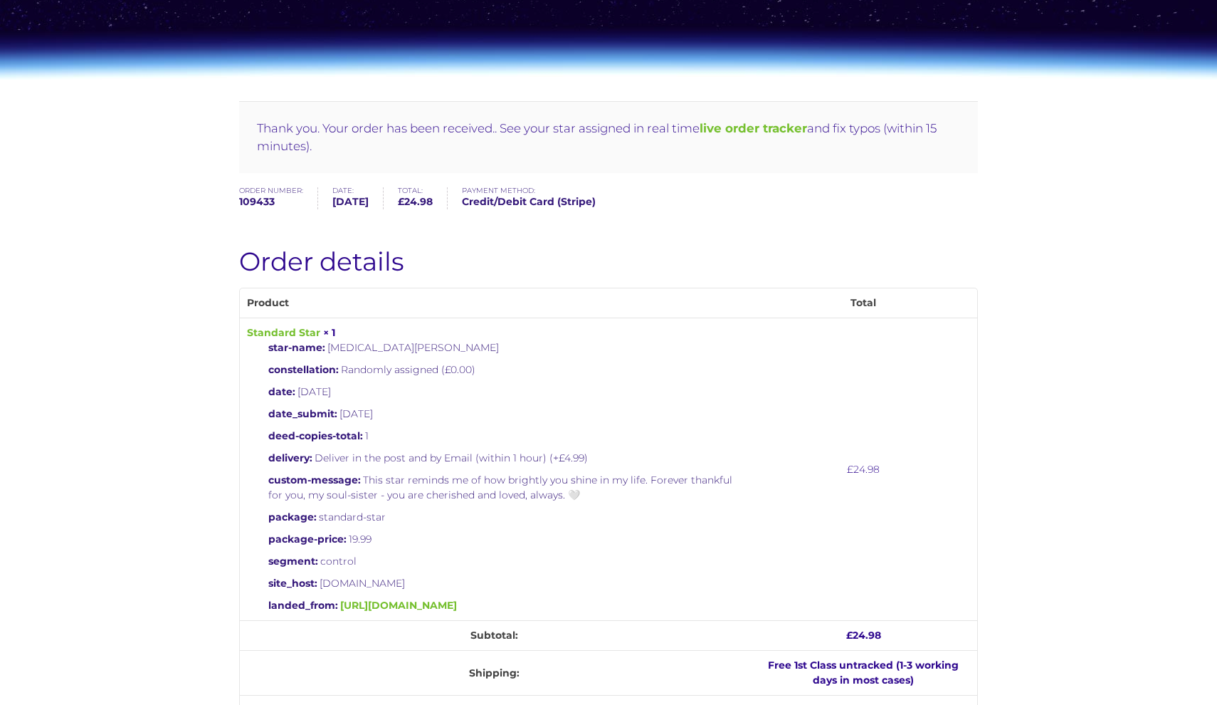
scroll to position [154, 0]
click at [785, 127] on b "live order tracker" at bounding box center [753, 128] width 107 height 14
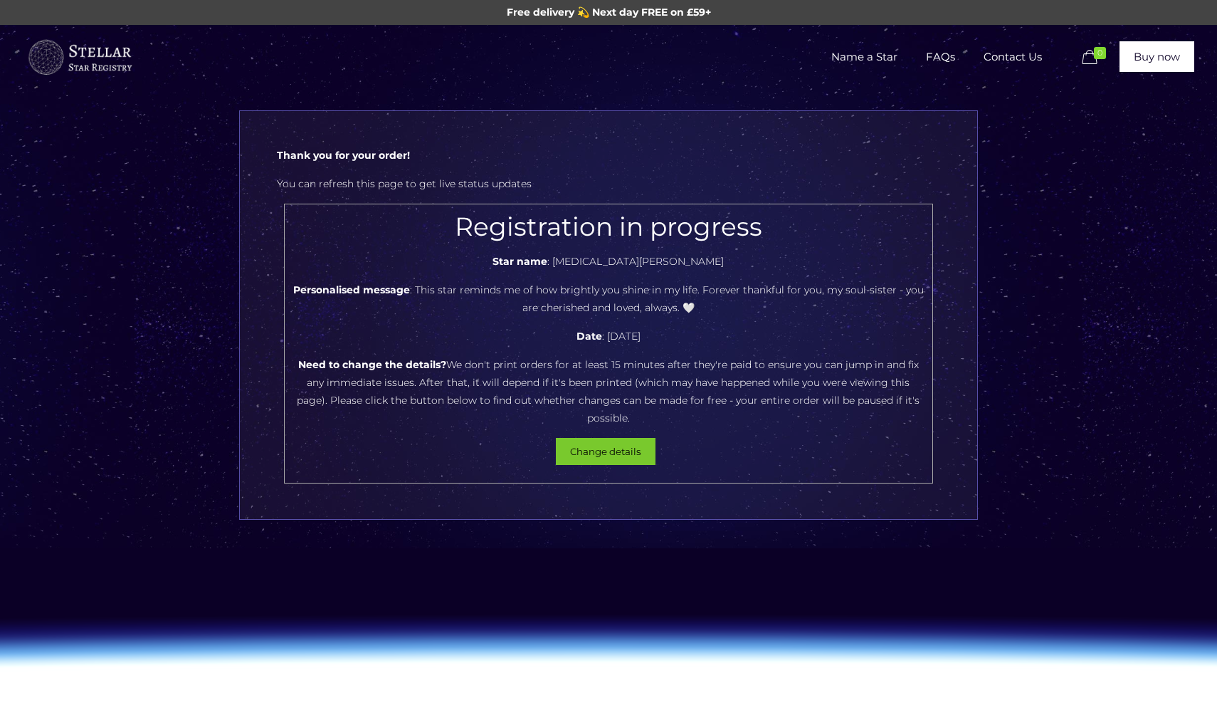
click at [627, 438] on button "Change details" at bounding box center [606, 451] width 100 height 27
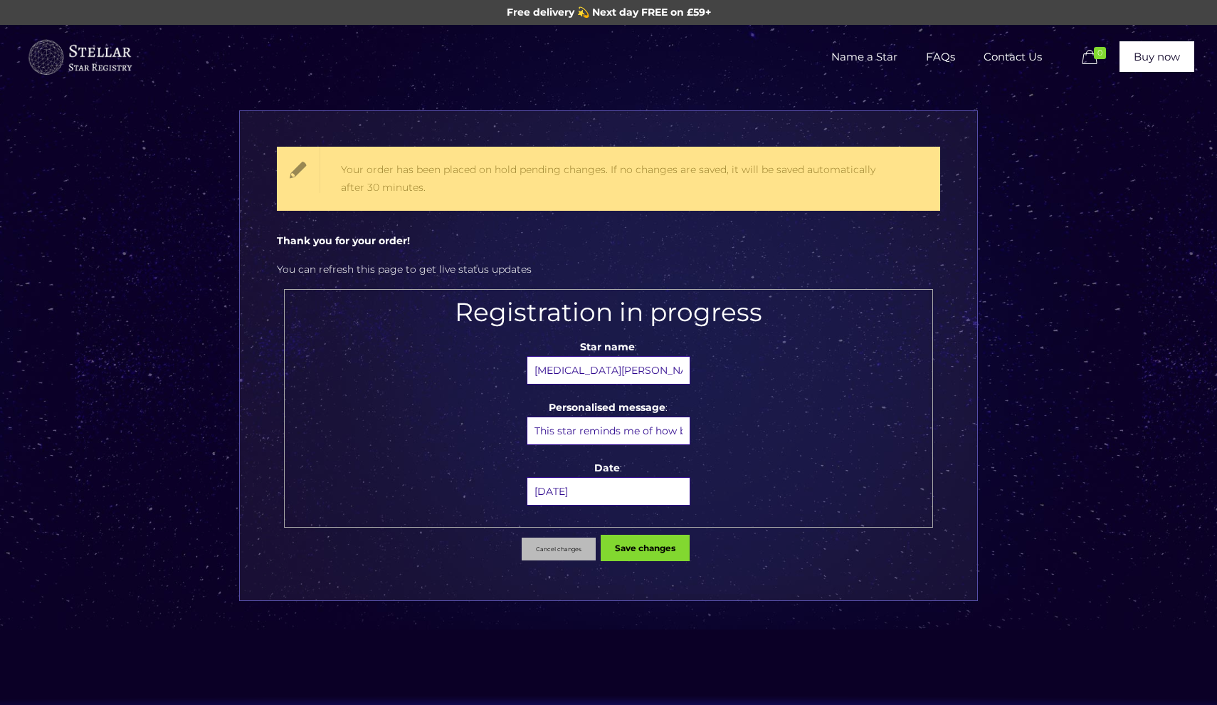
click at [617, 365] on input"] "Yasmin Khalil" at bounding box center [609, 370] width 164 height 28
type input"] "Y"
type input"] "yas <3"
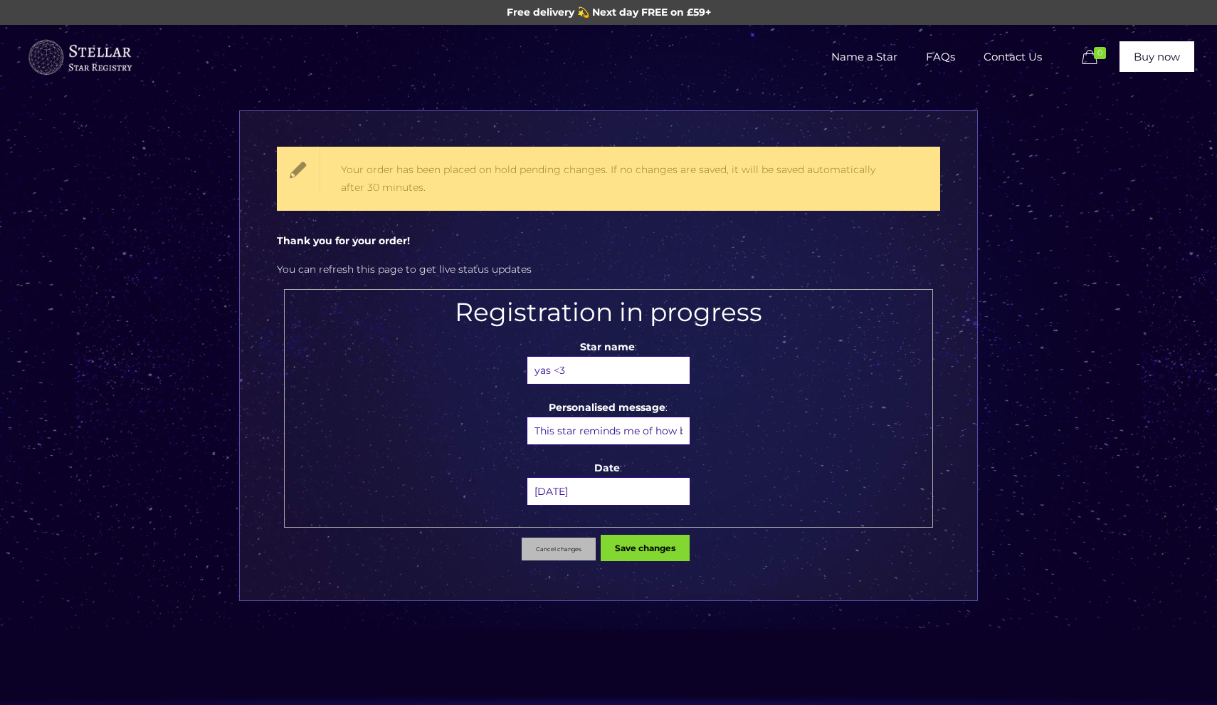
click at [624, 433] on input"] "This star reminds me of how brightly you shine in my life. Forever thankful for…" at bounding box center [609, 430] width 164 height 28
drag, startPoint x: 573, startPoint y: 431, endPoint x: 727, endPoint y: 431, distance: 153.7
click at [727, 431] on p "Personalised message : This star reminds me of how brightly you shine in my lif…" at bounding box center [609, 422] width 634 height 46
click at [648, 491] on input "29 August 2025" at bounding box center [609, 491] width 164 height 28
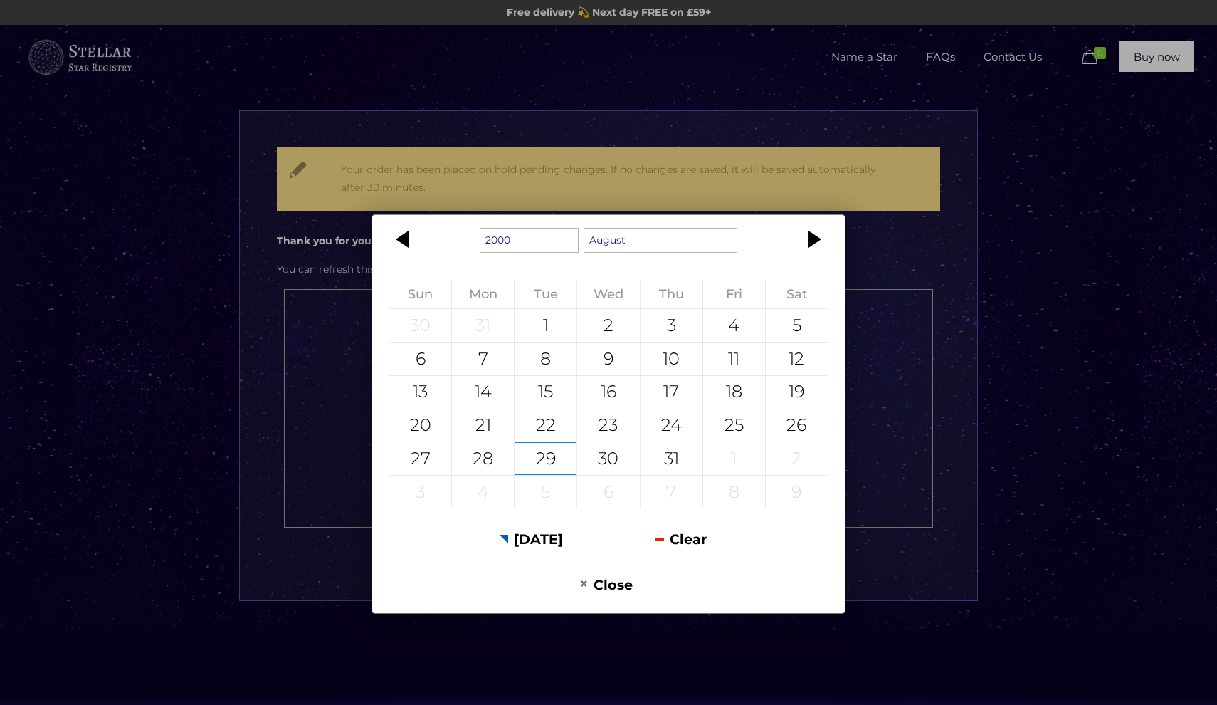
click at [341, 355] on div "1900 1901 1902 1903 1904 1905 1906 1907 1908 1909 1910 1911 1912 1913 1914 1915…" at bounding box center [608, 352] width 1217 height 705
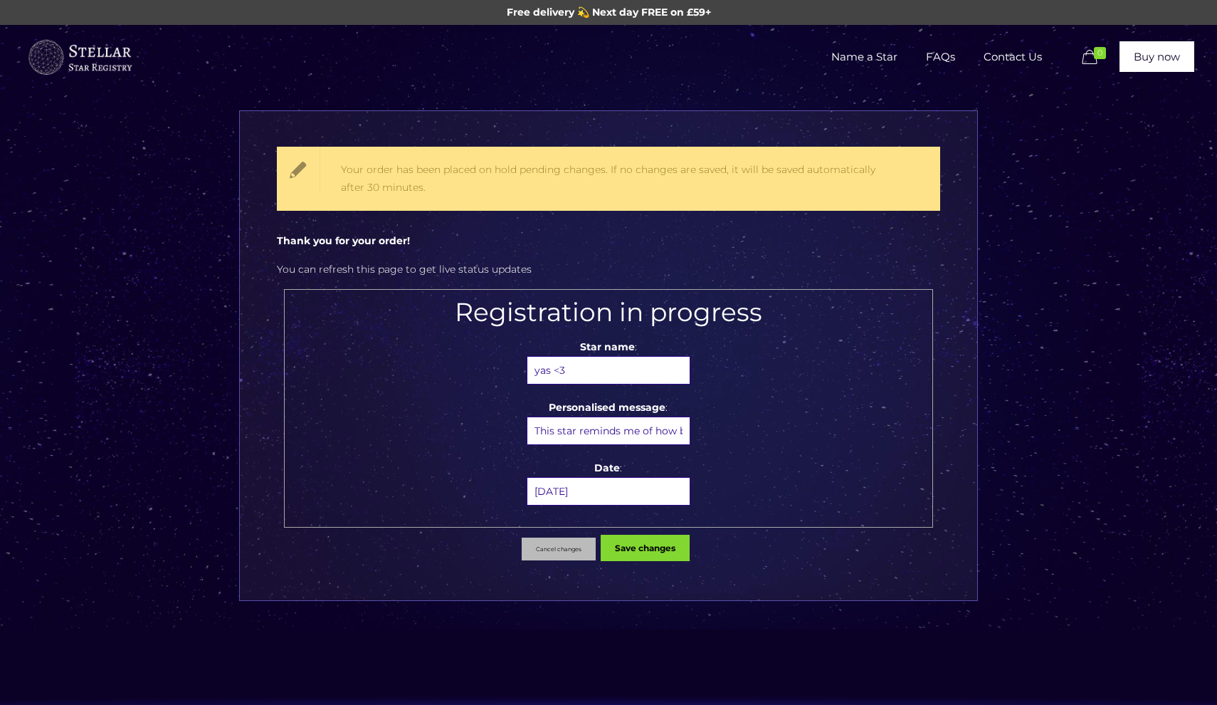
click at [587, 489] on body "Free delivery 💫 Next day FREE on £59+ Name a Star FAQs Contact Us 0 Buy now You…" at bounding box center [608, 556] width 1217 height 1113
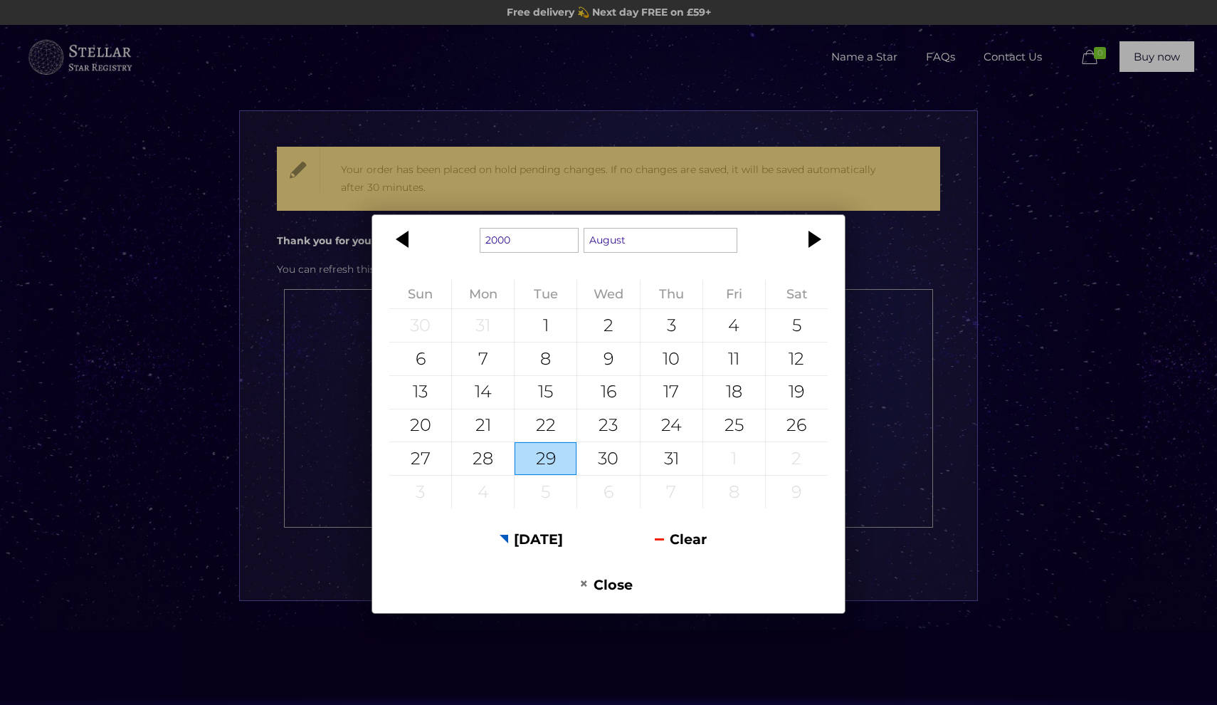
click at [557, 451] on div "29" at bounding box center [546, 458] width 62 height 33
type input "29 August 2000"
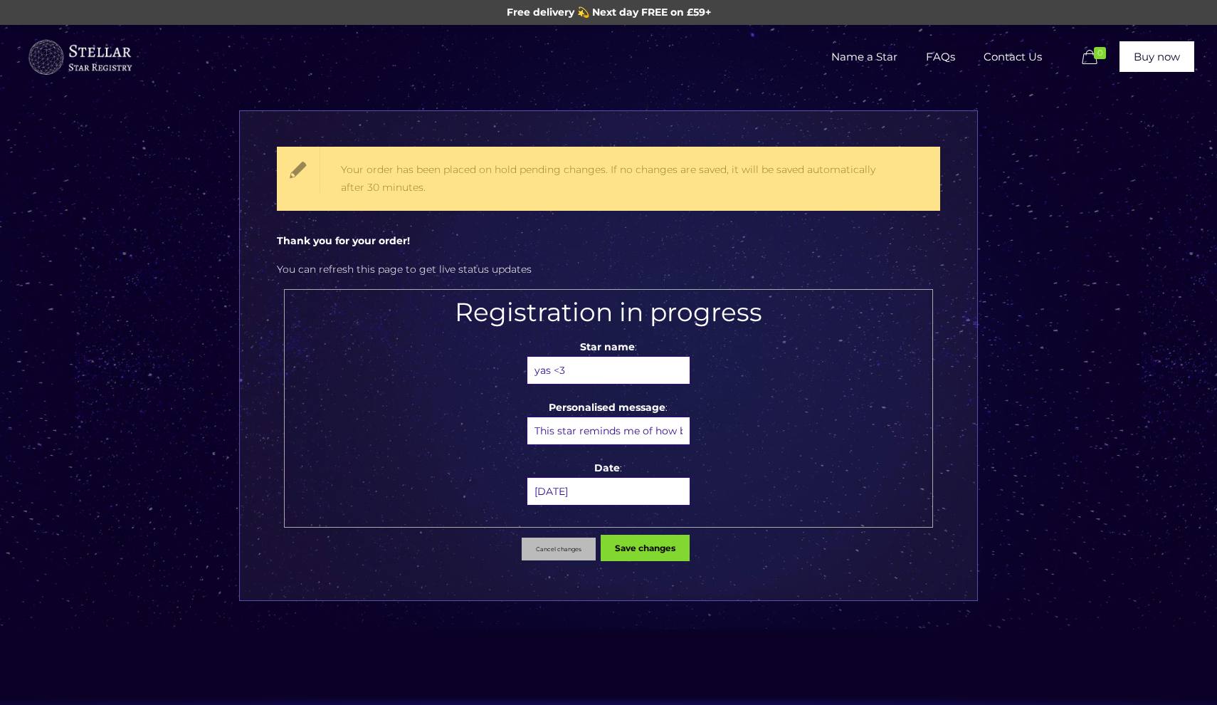
click at [637, 374] on input"] "yas <3" at bounding box center [609, 370] width 164 height 28
drag, startPoint x: 623, startPoint y: 424, endPoint x: 558, endPoint y: 441, distance: 67.0
click at [559, 441] on input"] "This star reminds me of how brightly you shine in my life. Forever thankful for…" at bounding box center [609, 430] width 164 height 28
click at [635, 495] on input "29 August 2000" at bounding box center [609, 491] width 164 height 28
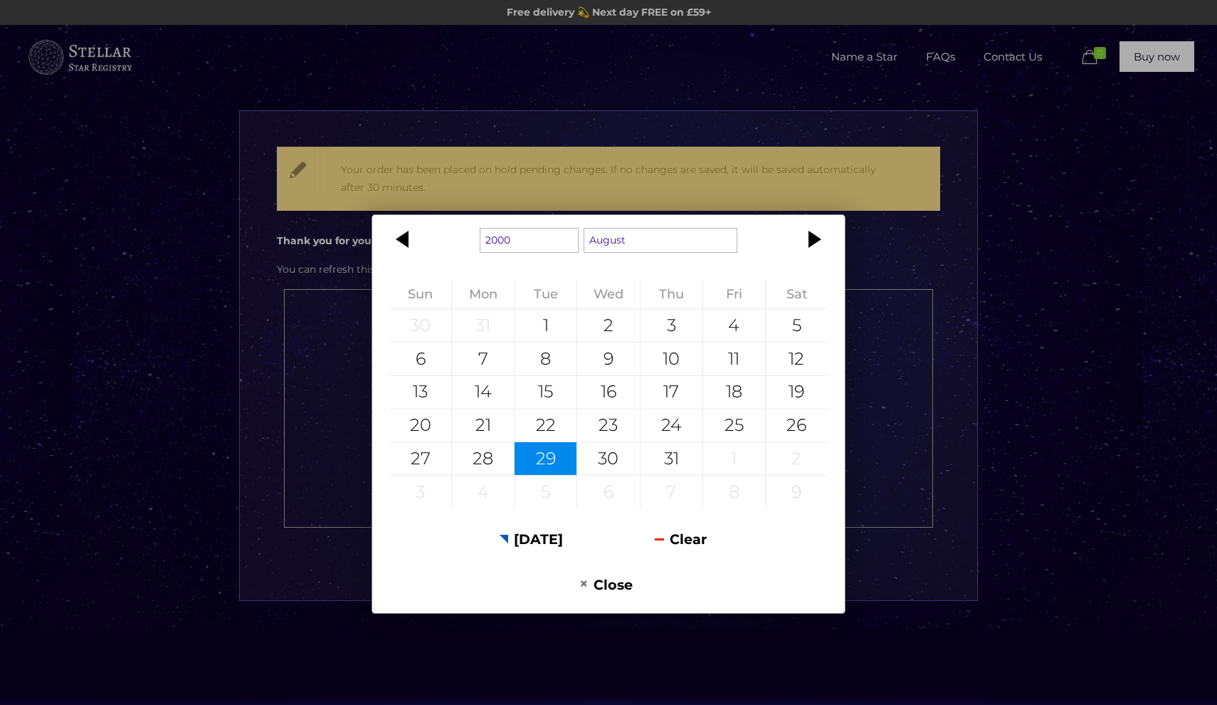
click at [888, 326] on div "1900 1901 1902 1903 1904 1905 1906 1907 1908 1909 1910 1911 1912 1913 1914 1915…" at bounding box center [608, 352] width 1217 height 705
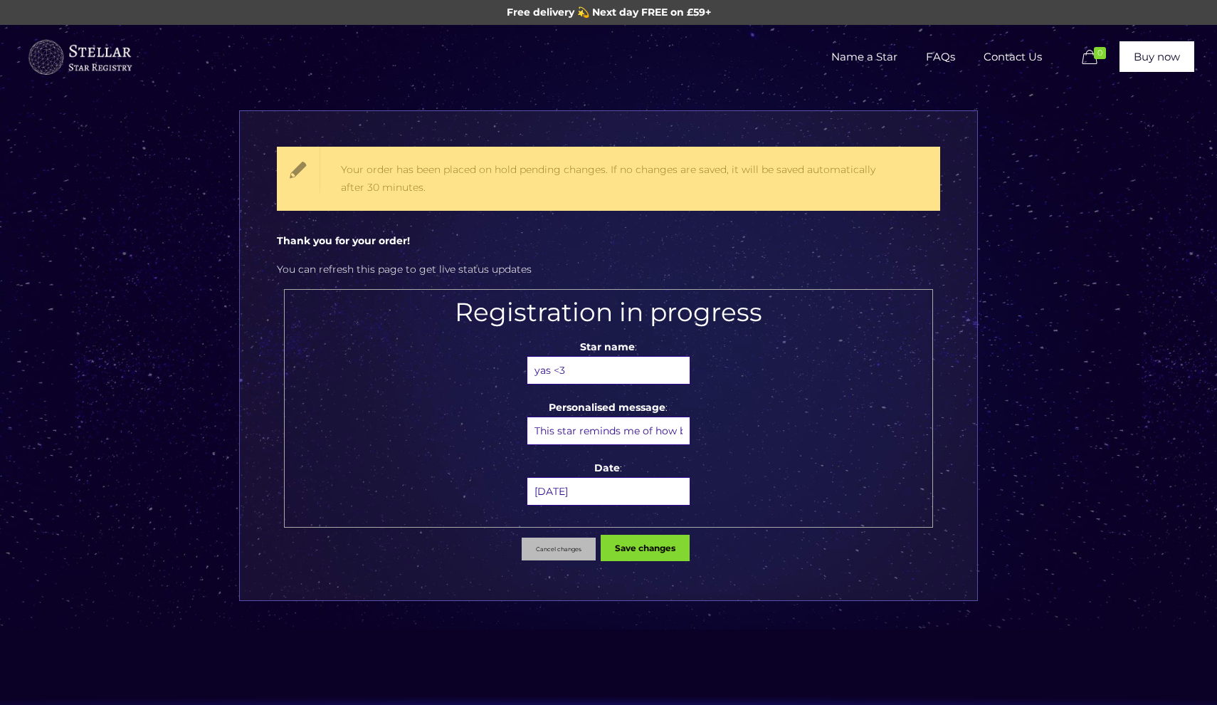
drag, startPoint x: 550, startPoint y: 437, endPoint x: 656, endPoint y: 433, distance: 106.1
click at [656, 433] on input"] "This star reminds me of how brightly you shine in my life. Forever thankful for…" at bounding box center [609, 430] width 164 height 28
click at [637, 433] on input"] "This star reminds me of how brightly you shine in my life. Forever thankful for…" at bounding box center [609, 430] width 164 height 28
drag, startPoint x: 678, startPoint y: 436, endPoint x: 643, endPoint y: 436, distance: 35.6
click at [643, 436] on input"] "This star reminds me of how brightly you shine in my life. Forever thankful for…" at bounding box center [609, 430] width 164 height 28
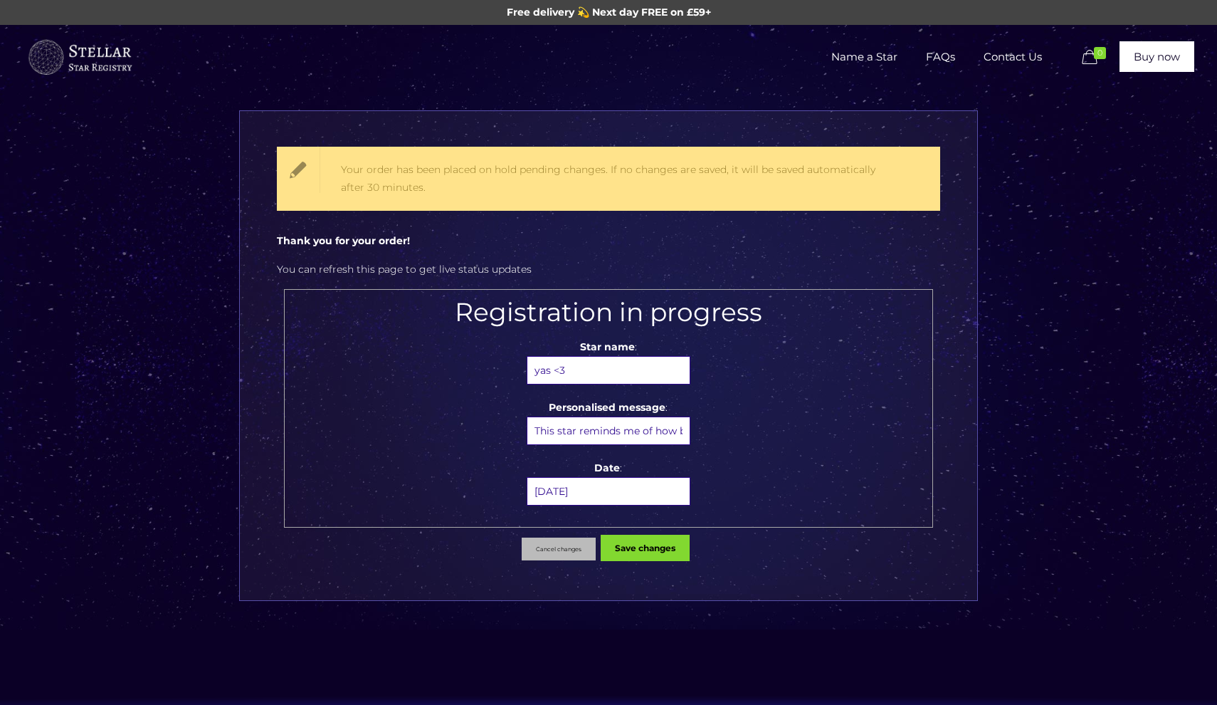
click at [659, 436] on input"] "This star reminds me of how brightly you shine in my life. Forever thankful for…" at bounding box center [609, 430] width 164 height 28
drag, startPoint x: 676, startPoint y: 435, endPoint x: 685, endPoint y: 436, distance: 8.6
click at [685, 436] on input"] "This star reminds me of how brightly you shine in my life. Forever thankful for…" at bounding box center [609, 430] width 164 height 28
click at [674, 434] on input"] "This star reminds me of how brightly you shine in my life. Forever thankful for…" at bounding box center [609, 430] width 164 height 28
drag, startPoint x: 679, startPoint y: 434, endPoint x: 688, endPoint y: 436, distance: 9.4
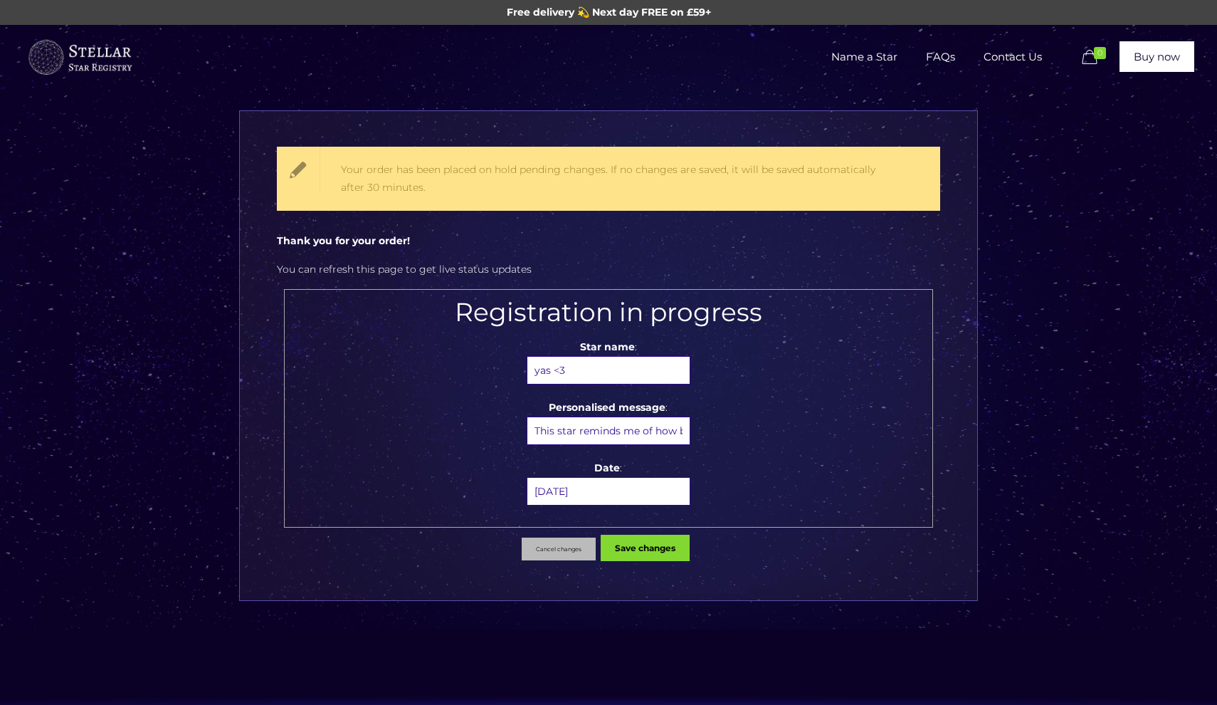
click at [688, 436] on input"] "This star reminds me of how brightly you shine in my life. Forever thankful for…" at bounding box center [609, 430] width 164 height 28
click at [658, 438] on input"] "This star reminds me of how brightly you shine in my life. Forever thankful for…" at bounding box center [609, 430] width 164 height 28
drag, startPoint x: 664, startPoint y: 433, endPoint x: 461, endPoint y: 430, distance: 202.9
click at [461, 430] on p "Personalised message : This star reminds me of how brightly you shine in my lif…" at bounding box center [609, 422] width 634 height 46
click at [629, 437] on input"] "This star reminds me of how brightly you shine in my life. Forever thankful for…" at bounding box center [609, 430] width 164 height 28
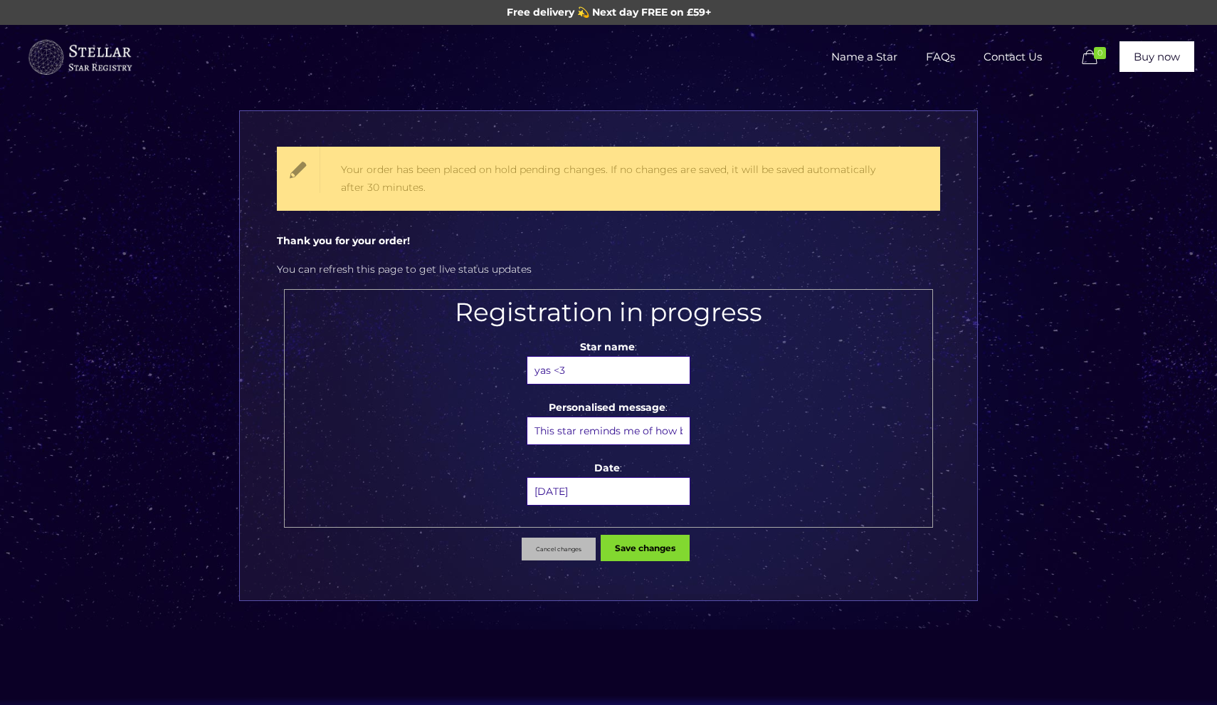
drag, startPoint x: 532, startPoint y: 431, endPoint x: 579, endPoint y: 431, distance: 47.0
click at [579, 431] on input"] "This star reminds me of how brightly you shine in my life. Forever thankful for…" at bounding box center [609, 430] width 164 height 28
paste input"] "is a reminder"
drag, startPoint x: 586, startPoint y: 435, endPoint x: 438, endPoint y: 431, distance: 147.4
click at [438, 431] on p "Personalised message : This star is a reminder of how brightly you shine in my …" at bounding box center [609, 422] width 634 height 46
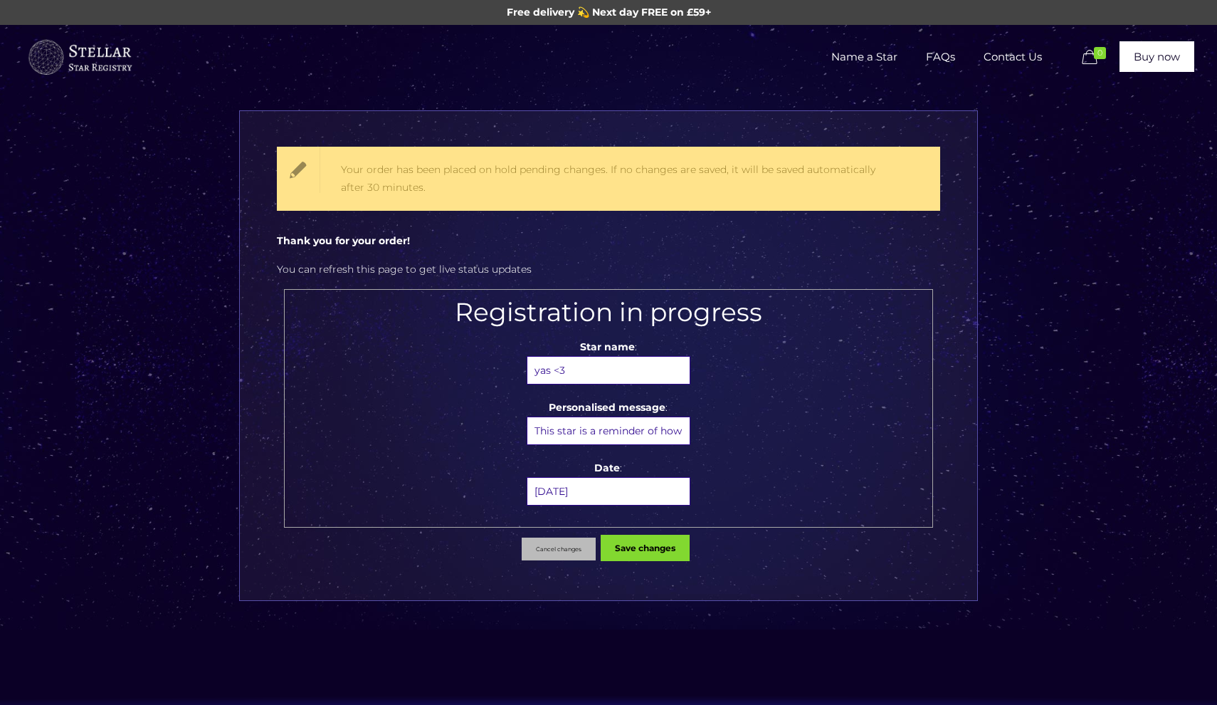
click at [587, 421] on input"] "This star is a reminder of how brightly you shine in my life. Forever thankful …" at bounding box center [609, 430] width 164 height 28
drag, startPoint x: 604, startPoint y: 432, endPoint x: 787, endPoint y: 433, distance: 182.9
click at [788, 433] on p "Personalised message : This star is a reminder of how brightly you shine in my …" at bounding box center [609, 422] width 634 height 46
type input"] "This star is a reminder of how brightly you shine in my life. Forever thankful …"
click at [637, 488] on input "29 August 2000" at bounding box center [609, 491] width 164 height 28
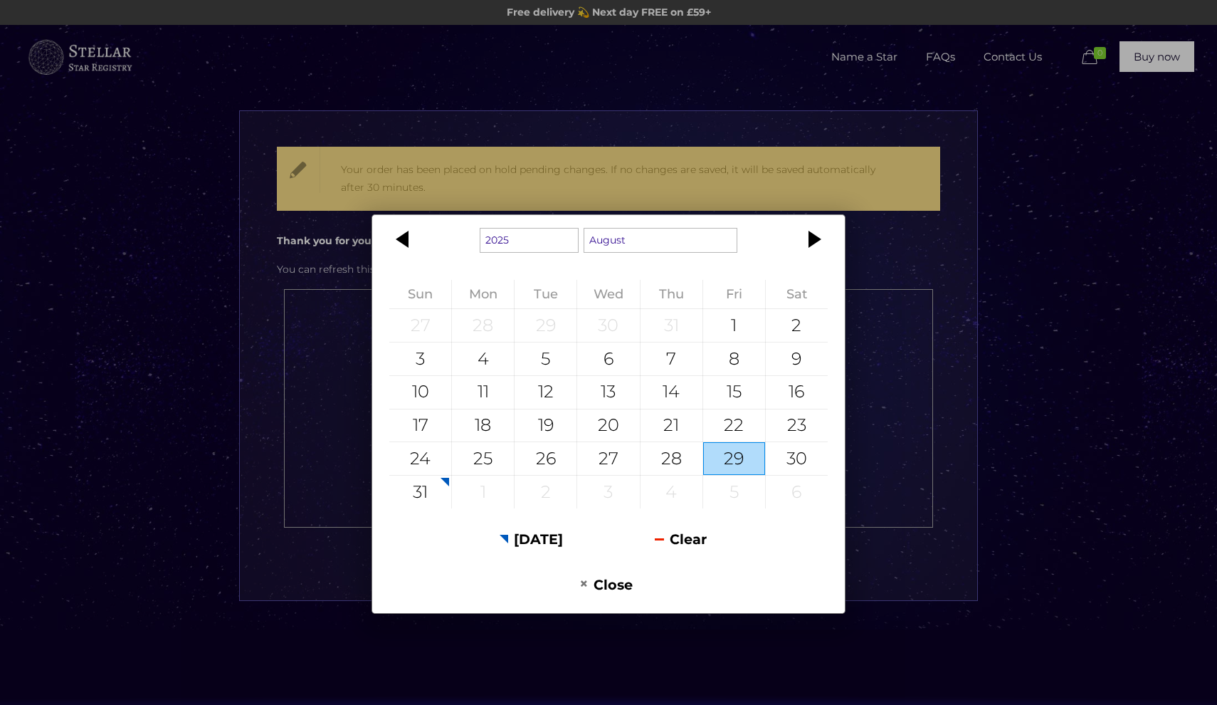
click at [720, 466] on div "29" at bounding box center [734, 458] width 62 height 33
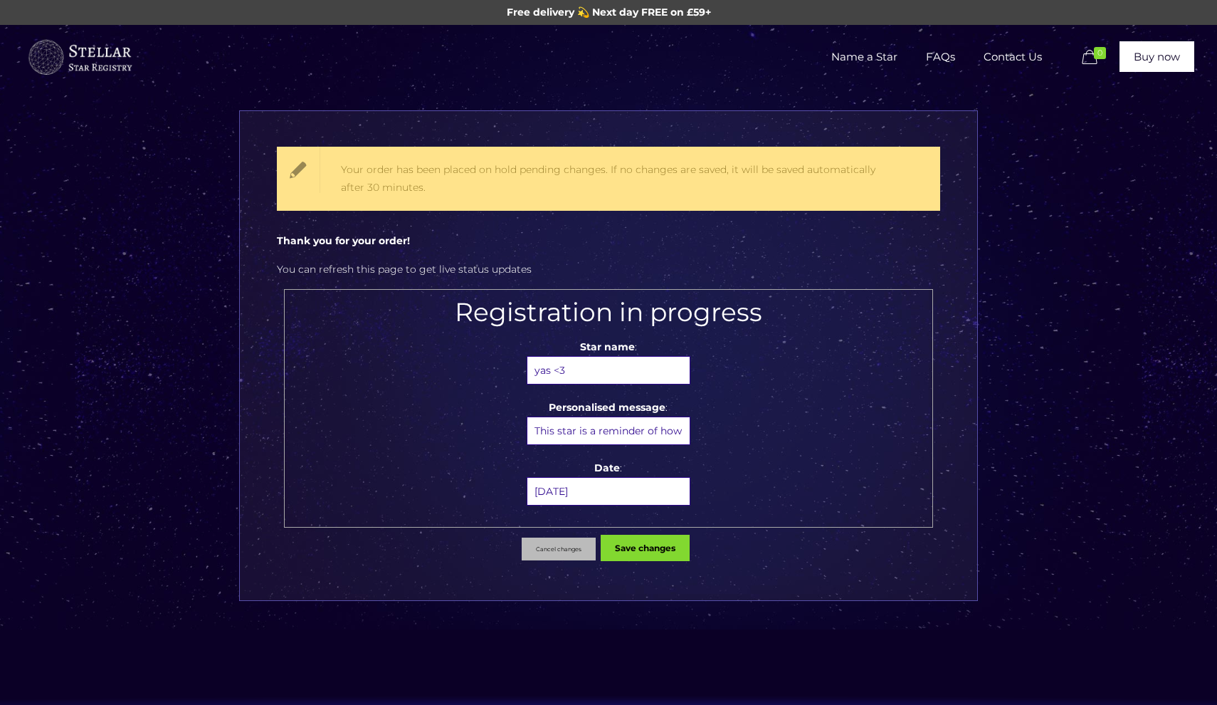
click at [591, 490] on input "29 August 2025" at bounding box center [609, 491] width 164 height 28
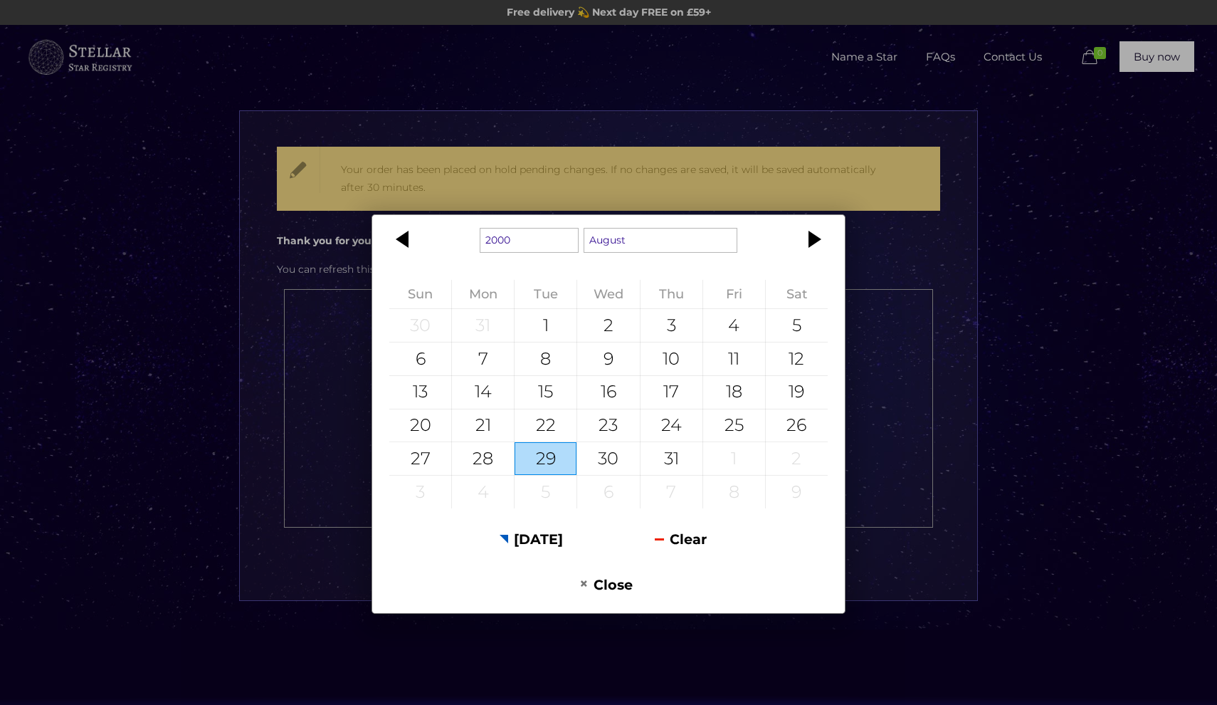
click at [533, 454] on div "29" at bounding box center [546, 458] width 62 height 33
type input "29 August 2000"
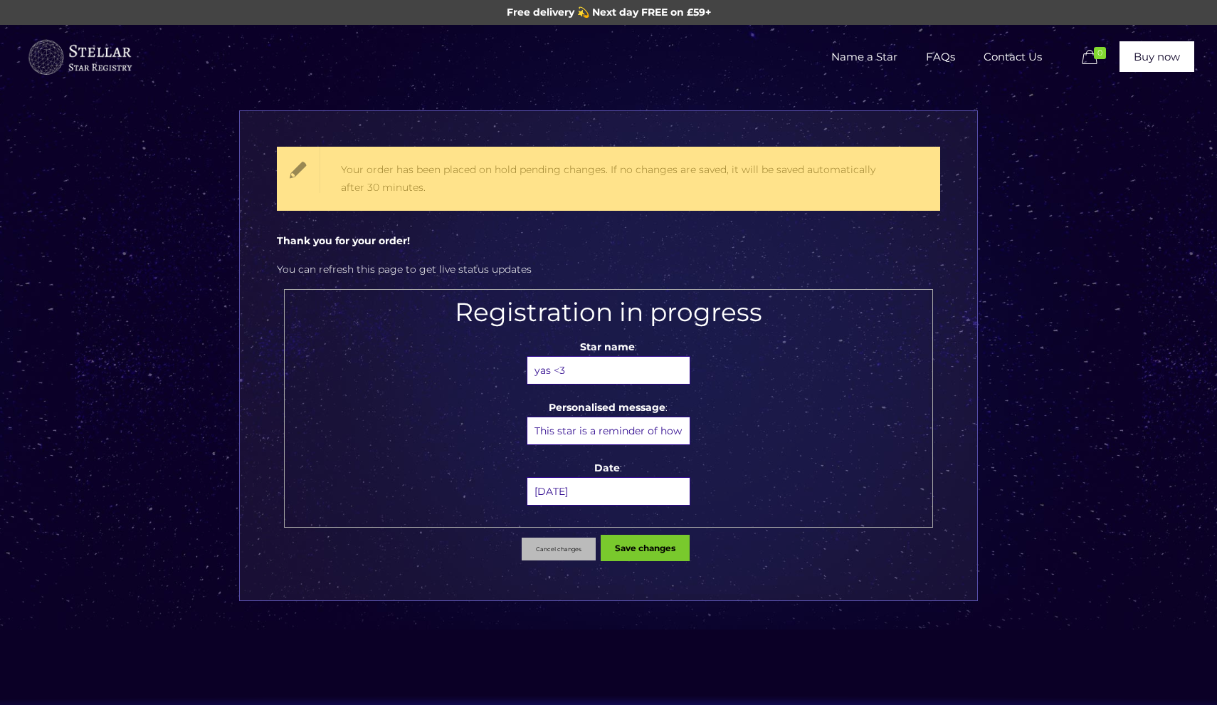
click at [646, 547] on button "Save changes" at bounding box center [645, 548] width 89 height 26
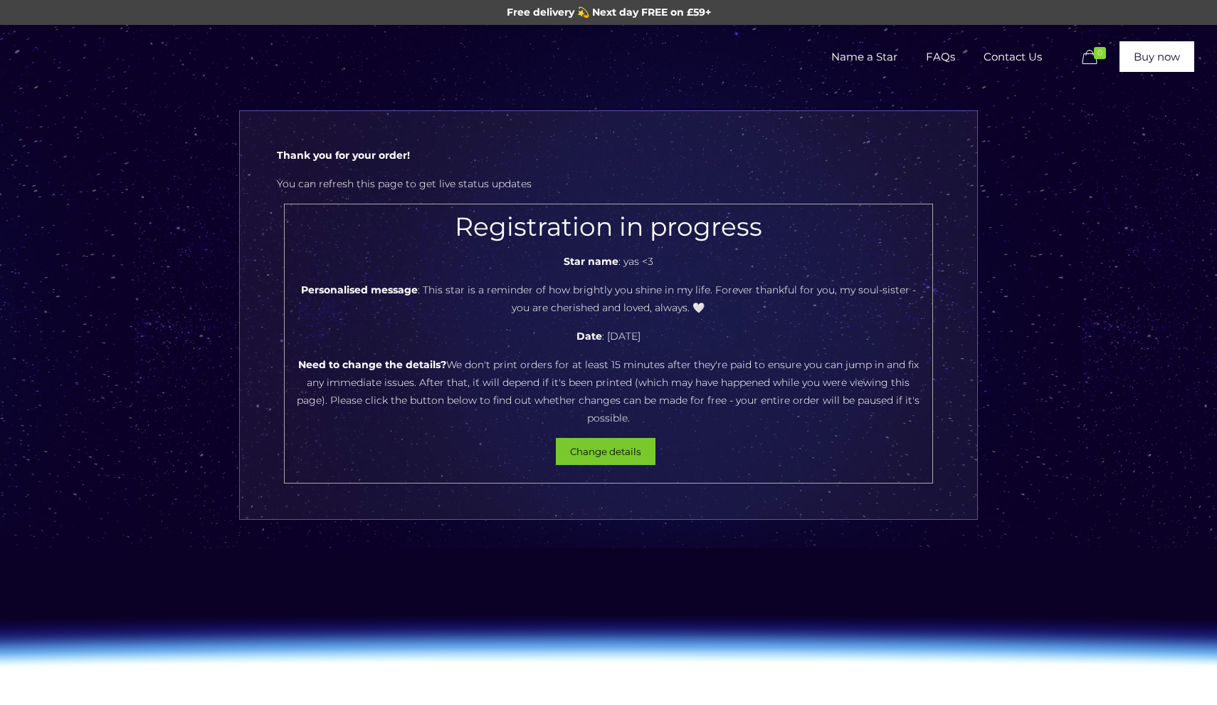
click at [591, 438] on button "Change details" at bounding box center [606, 451] width 100 height 27
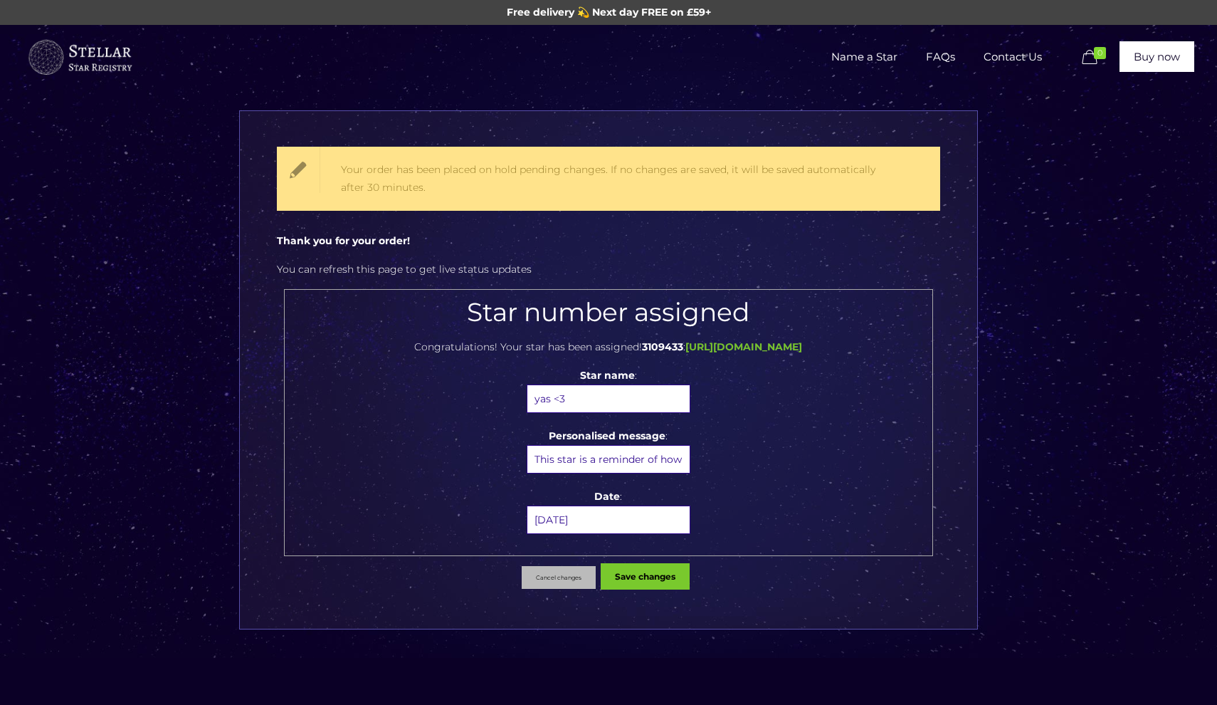
click at [631, 581] on button "Save changes" at bounding box center [645, 576] width 89 height 26
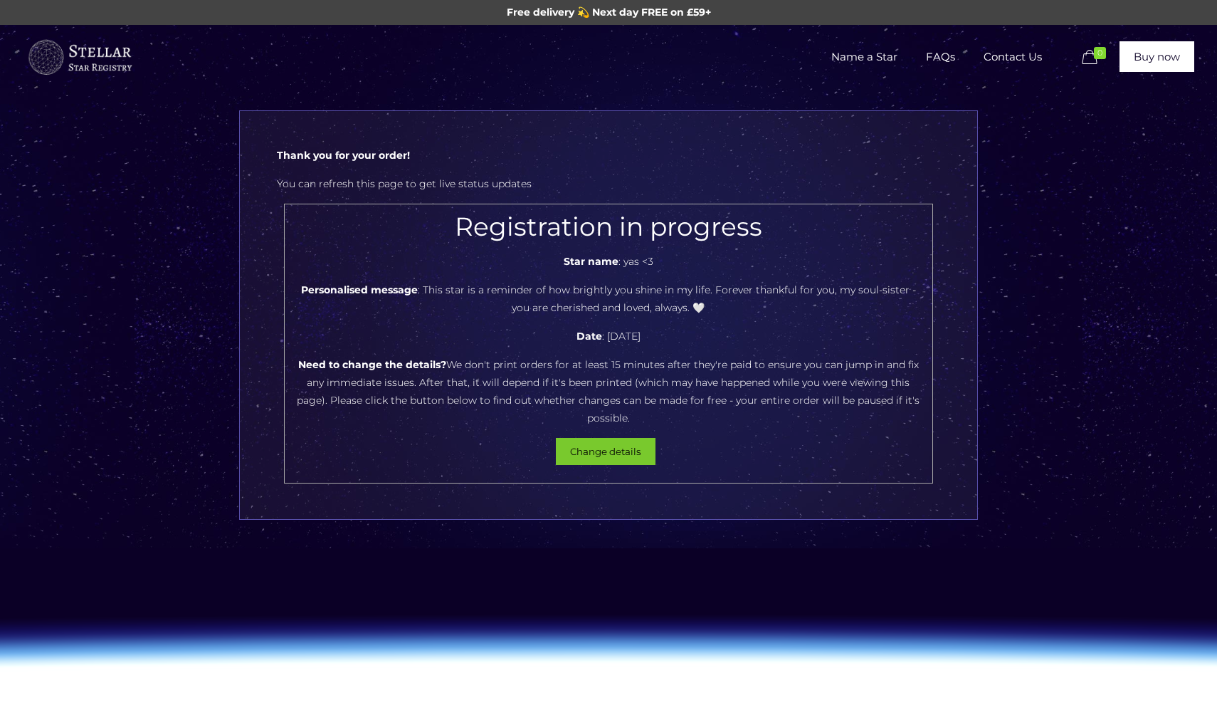
click at [604, 438] on button "Change details" at bounding box center [606, 451] width 100 height 27
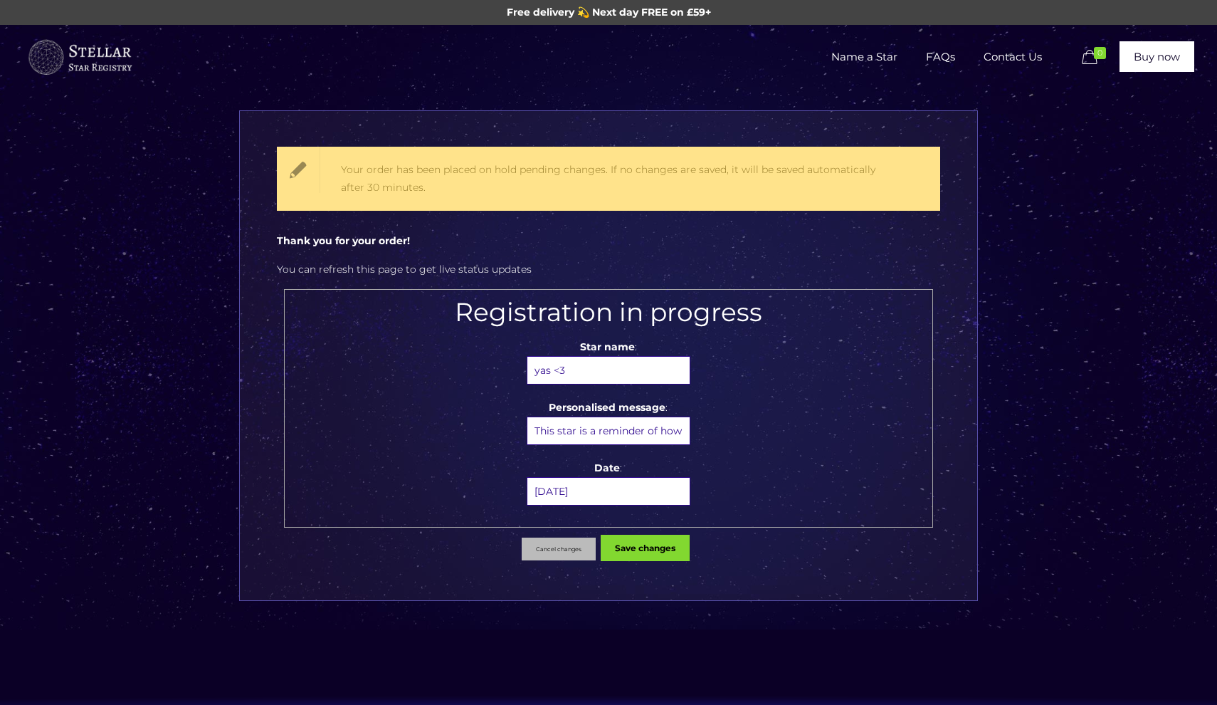
click at [762, 378] on p "Star name : yas <3" at bounding box center [609, 361] width 634 height 46
click at [715, 305] on h2 "Registration in progress" at bounding box center [609, 312] width 634 height 31
click at [559, 550] on button "Cancel changes" at bounding box center [559, 548] width 74 height 23
